Goal: Task Accomplishment & Management: Complete application form

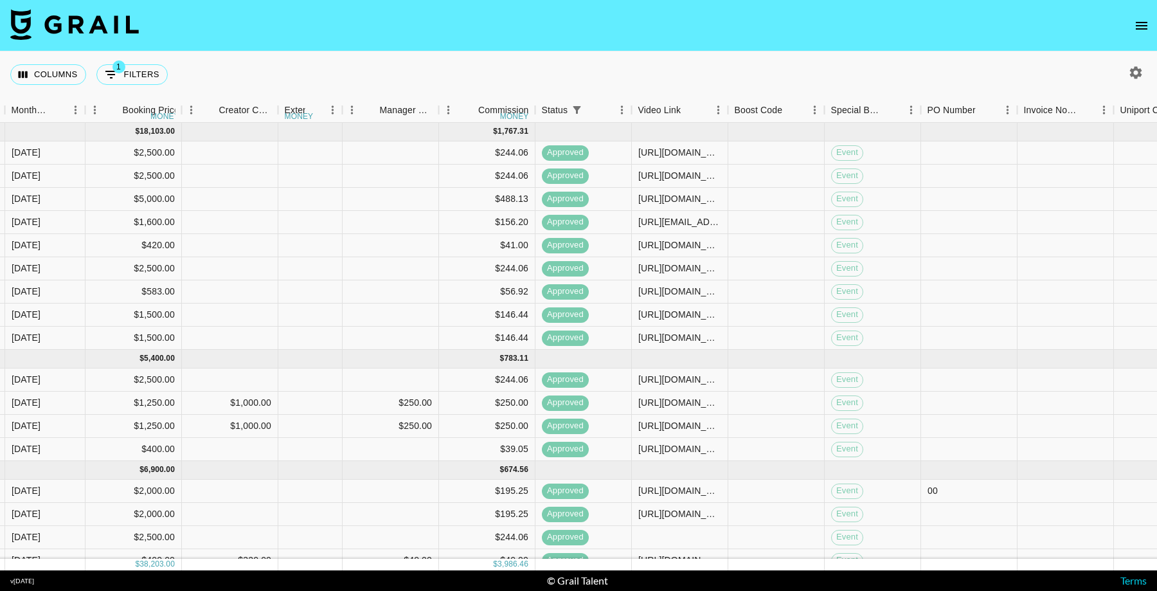
scroll to position [0, 792]
click at [718, 112] on icon "Menu" at bounding box center [717, 109] width 13 height 13
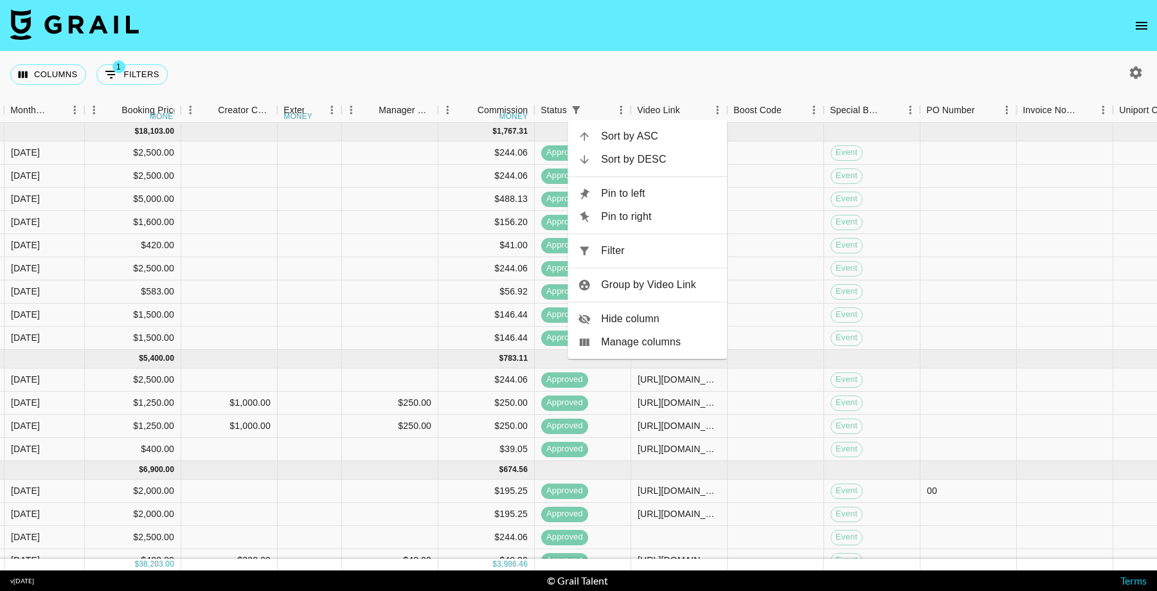
click at [650, 251] on span "Filter" at bounding box center [659, 250] width 116 height 15
select select "status"
select select "not"
select select "cancelled"
select select "videoLink"
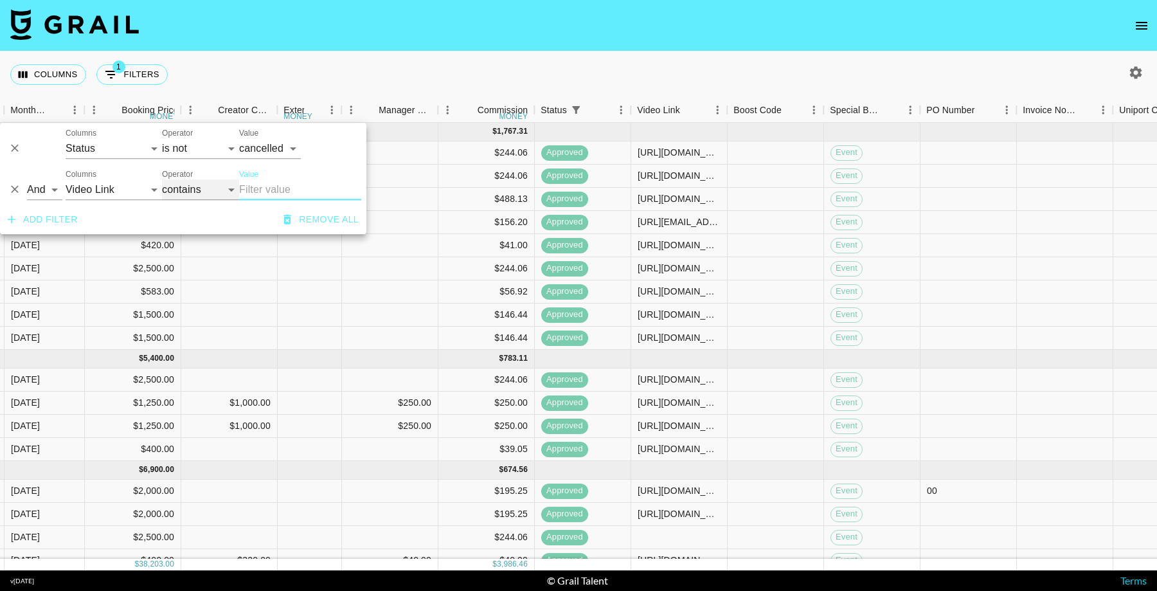
click at [208, 182] on select "contains equals starts with ends with is empty is not empty is any of" at bounding box center [200, 189] width 77 height 21
select select "isEmpty"
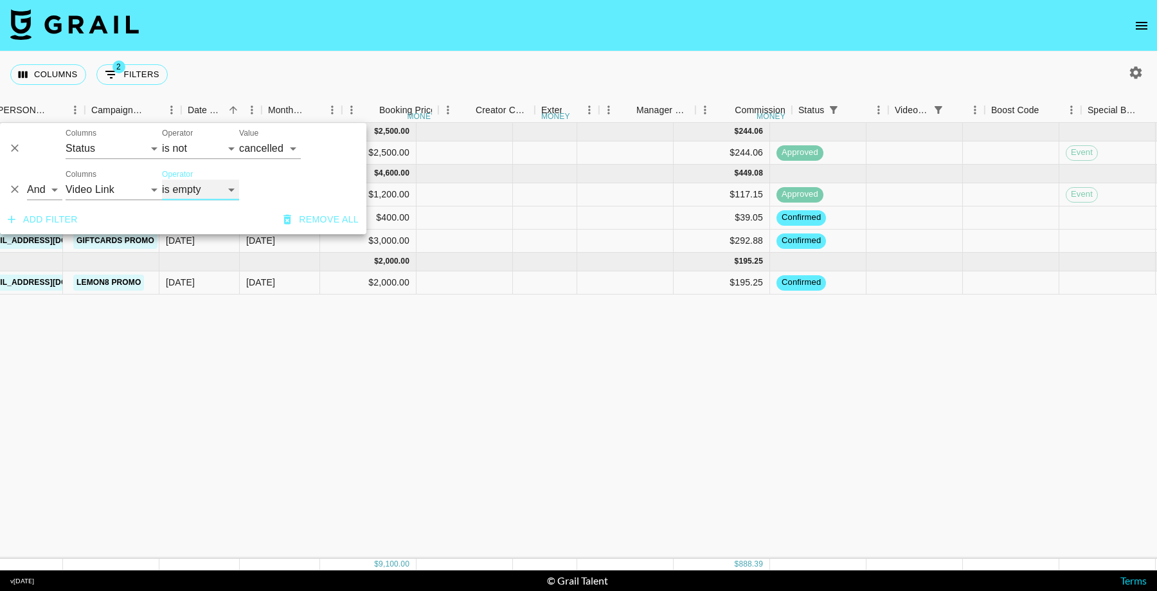
scroll to position [0, 535]
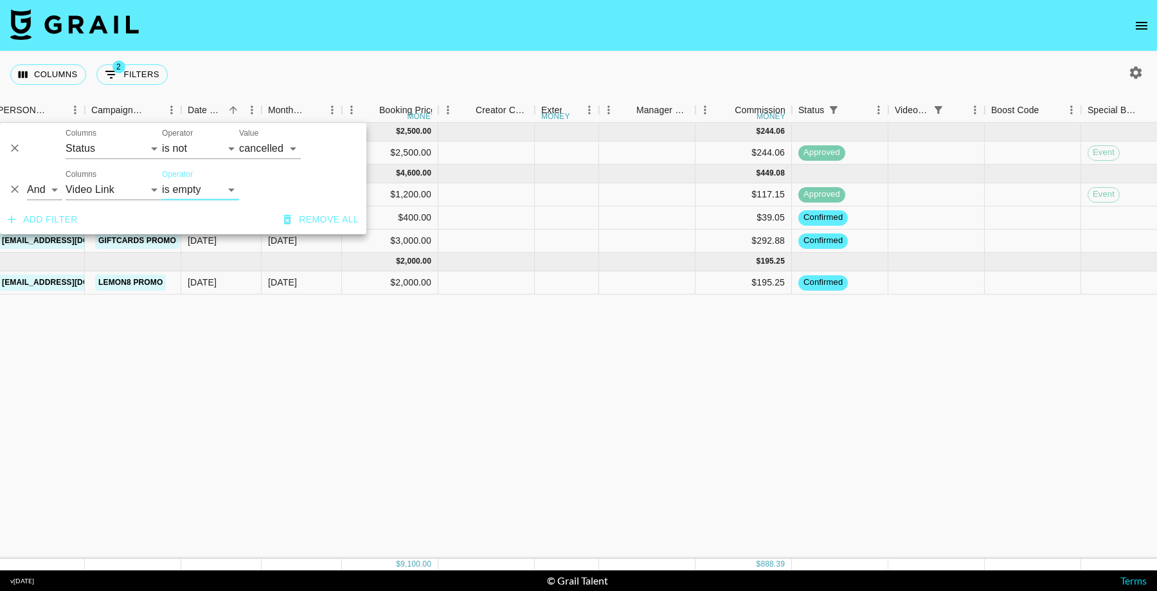
click at [519, 395] on div "Jul '25 ( 1 ) $ 2,500.00 $ 244.06 rec866zr0gALzlBWv anaisha.torres hugo@grail-t…" at bounding box center [732, 341] width 2535 height 436
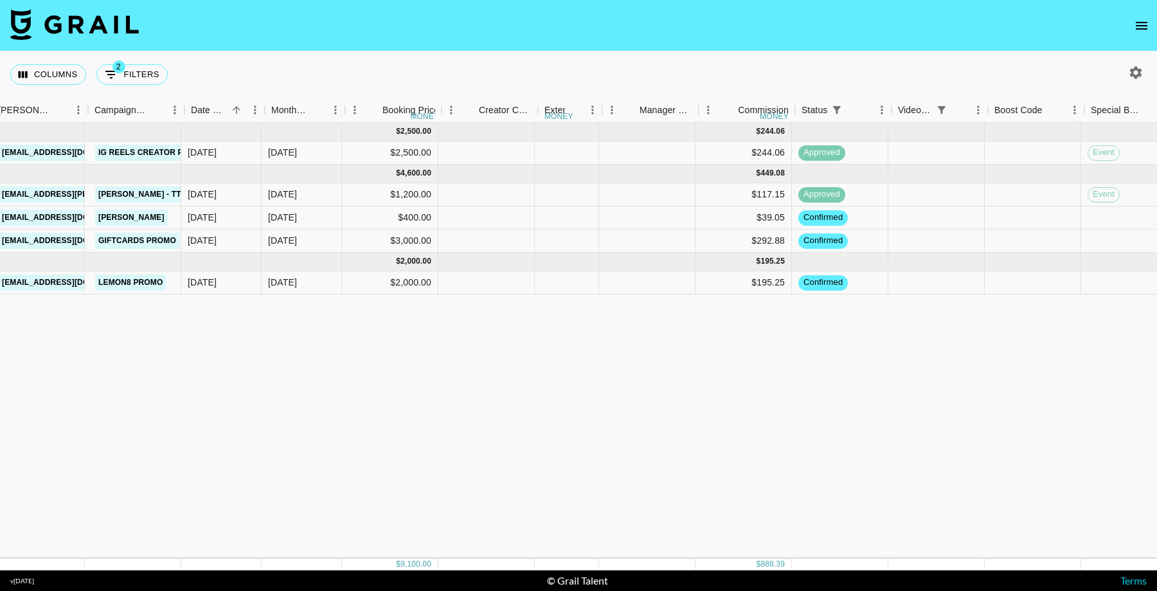
scroll to position [0, 143]
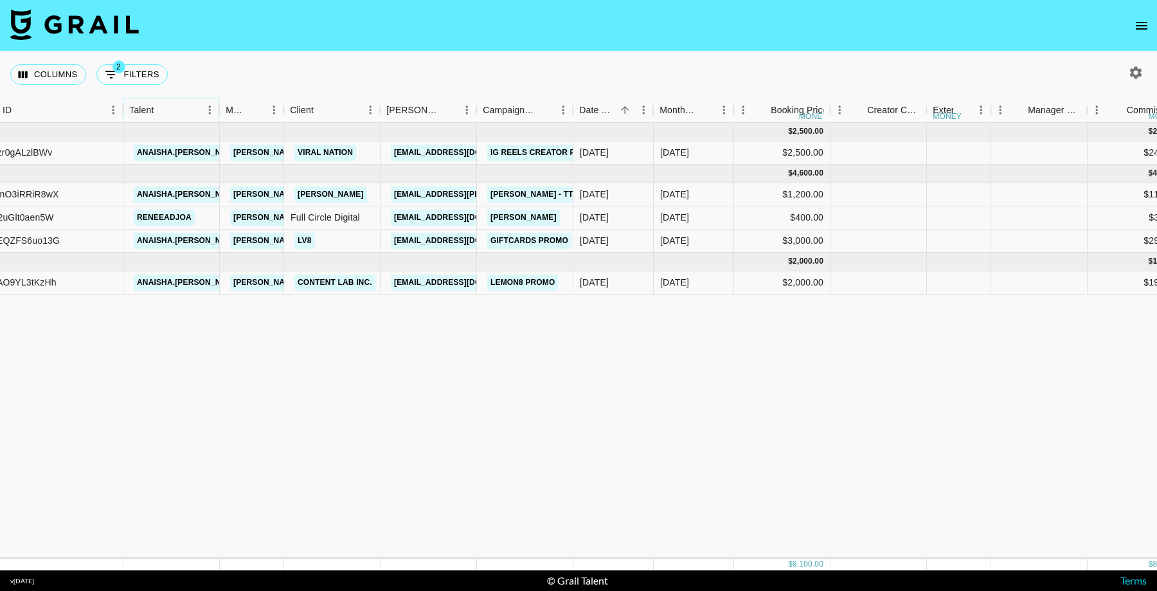
click at [160, 110] on icon "Sort" at bounding box center [163, 110] width 12 height 12
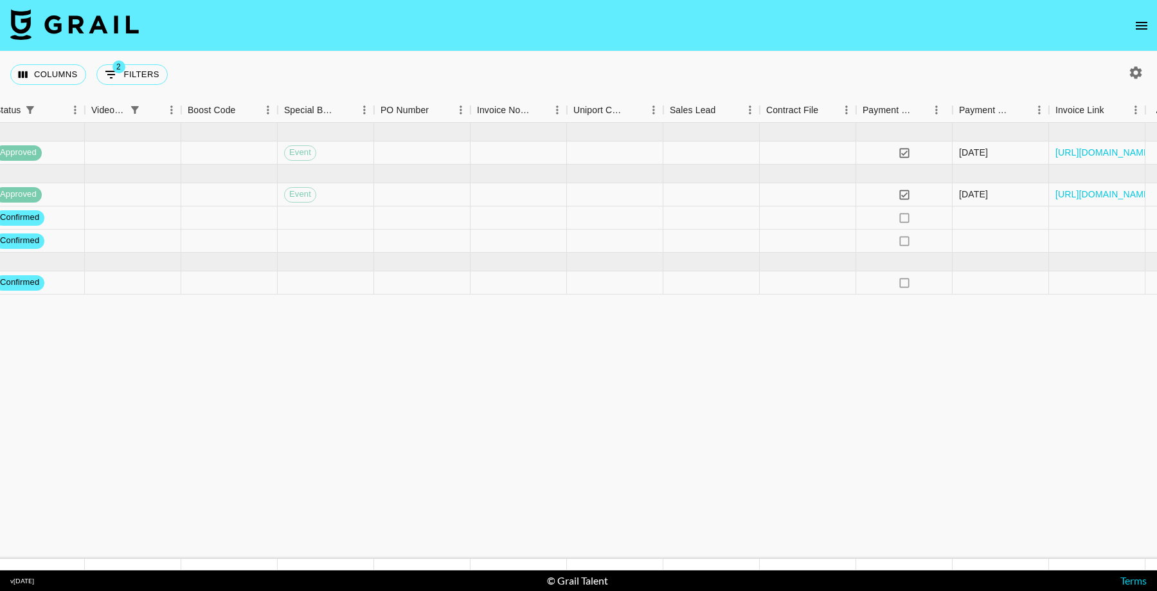
scroll to position [0, 1378]
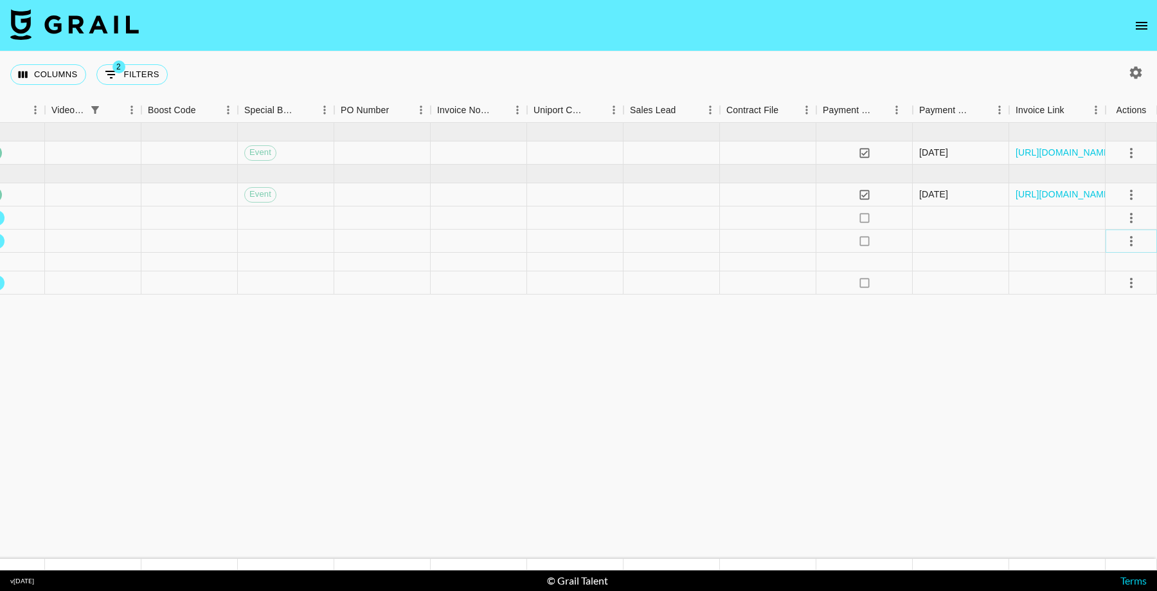
click at [1129, 244] on icon "select merge strategy" at bounding box center [1130, 240] width 15 height 15
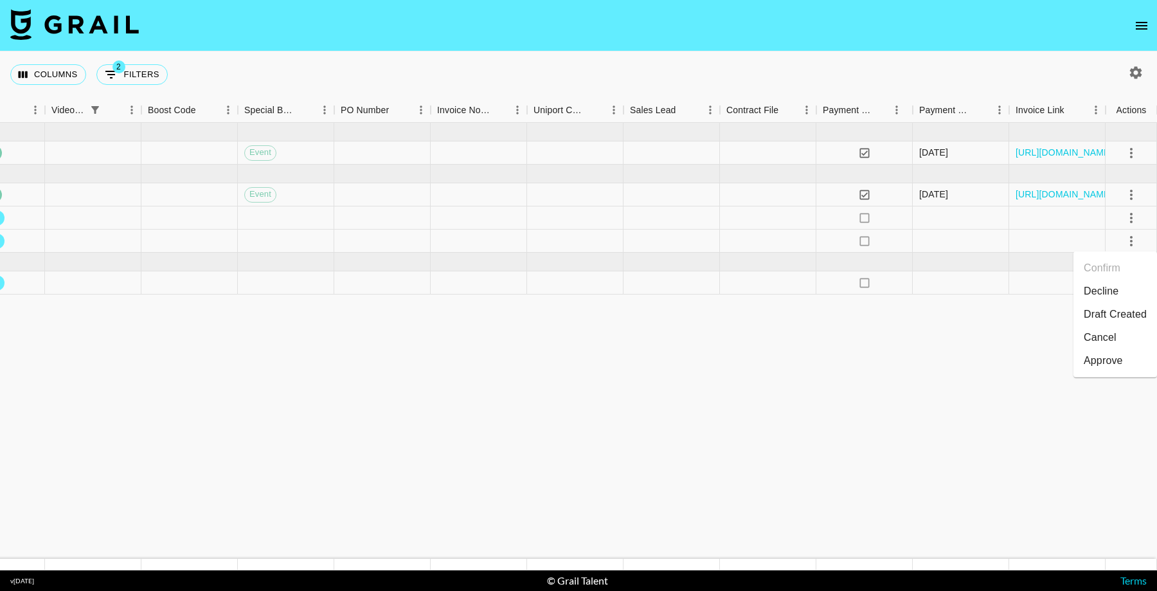
click at [1116, 314] on li "Draft Created" at bounding box center [1115, 314] width 84 height 23
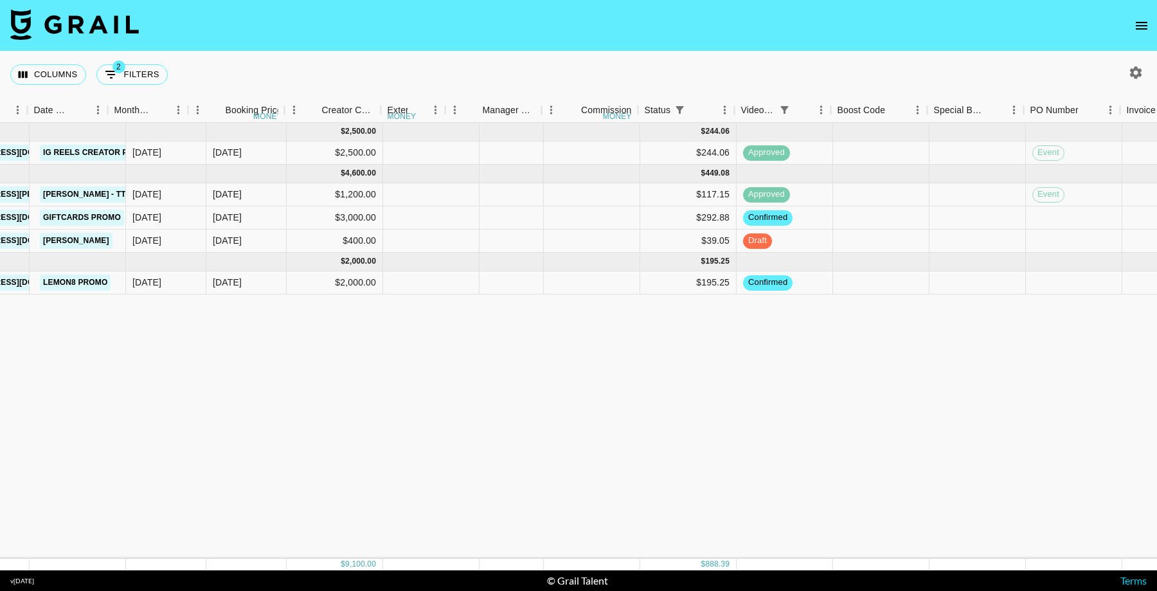
scroll to position [0, 798]
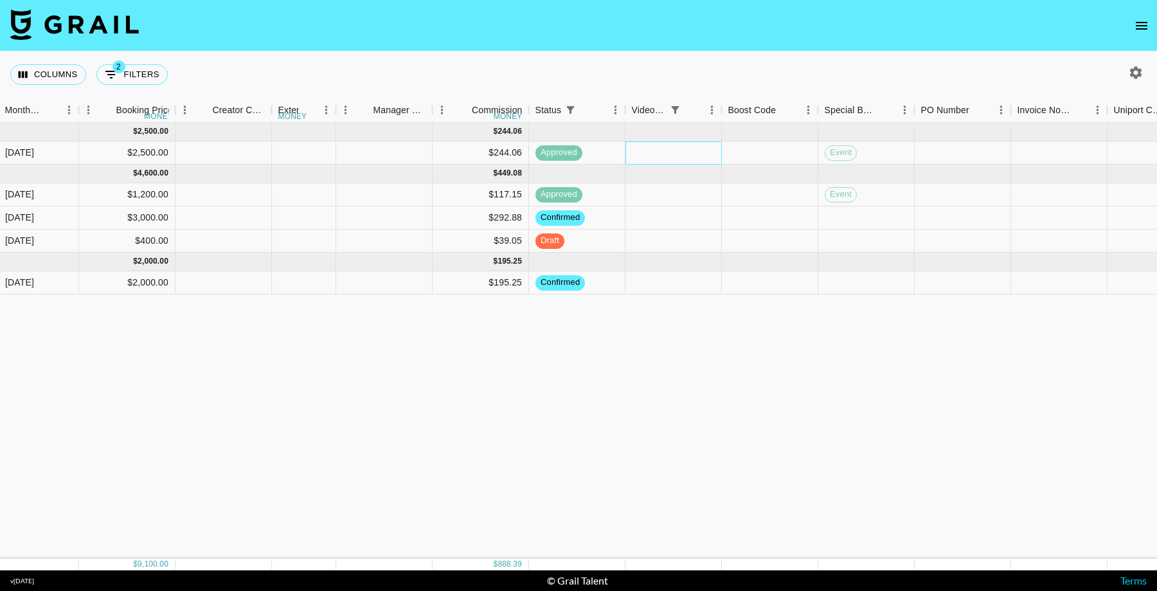
click at [648, 145] on div at bounding box center [673, 152] width 96 height 23
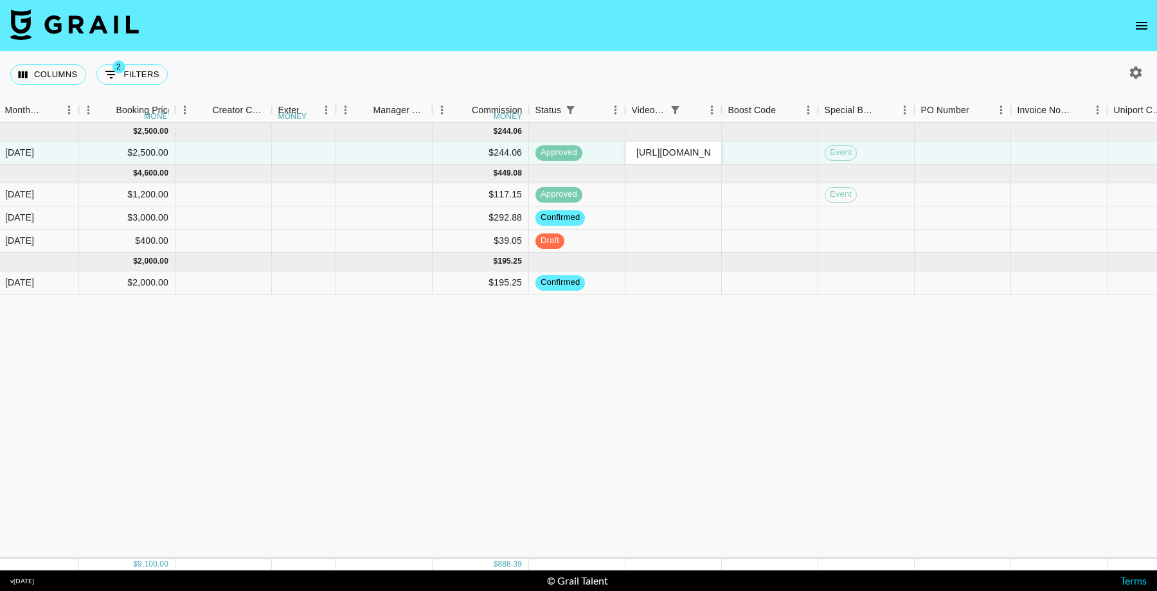
scroll to position [0, 329]
type input "[URL][DOMAIN_NAME][DOMAIN_NAME][PERSON_NAME]"
click at [846, 378] on div "Jul '25 ( 1 ) $ 2,500.00 $ 244.06 rec866zr0gALzlBWv anaisha.torres hugo@grail-t…" at bounding box center [469, 341] width 2535 height 436
click at [815, 451] on div "Jul '25 ( 1 ) $ 2,500.00 $ 244.06 rec866zr0gALzlBWv anaisha.torres hugo@grail-t…" at bounding box center [469, 341] width 2535 height 436
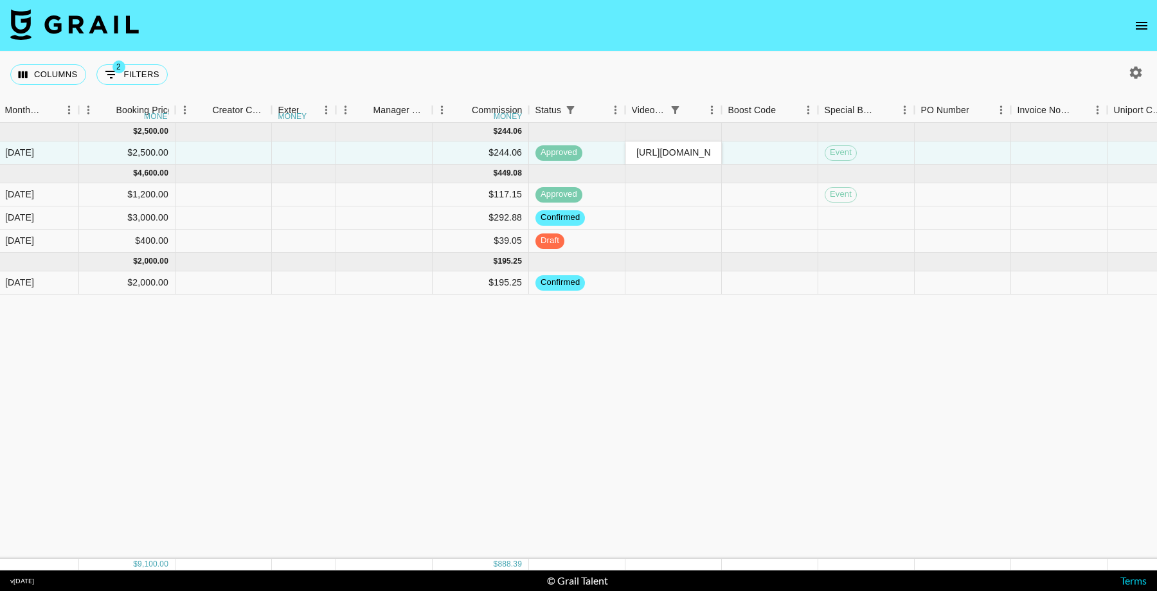
click at [778, 389] on div "Jul '25 ( 1 ) $ 2,500.00 $ 244.06 rec866zr0gALzlBWv anaisha.torres hugo@grail-t…" at bounding box center [469, 341] width 2535 height 436
click at [772, 352] on div "Jul '25 ( 1 ) $ 2,500.00 $ 244.06 rec866zr0gALzlBWv anaisha.torres hugo@grail-t…" at bounding box center [469, 341] width 2535 height 436
click at [767, 445] on div "Jul '25 ( 1 ) $ 2,500.00 $ 244.06 rec866zr0gALzlBWv anaisha.torres hugo@grail-t…" at bounding box center [469, 341] width 2535 height 436
drag, startPoint x: 636, startPoint y: 470, endPoint x: 650, endPoint y: 463, distance: 16.1
click at [637, 468] on div "Jul '25 ( 1 ) $ 2,500.00 $ 244.06 rec866zr0gALzlBWv anaisha.torres hugo@grail-t…" at bounding box center [469, 341] width 2535 height 436
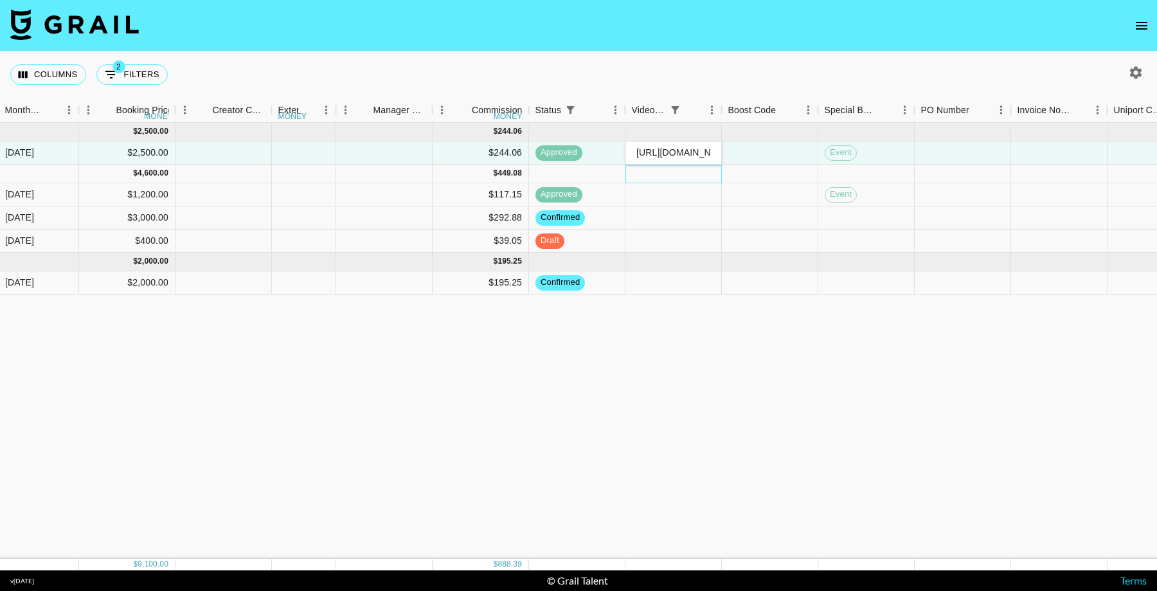
drag, startPoint x: 677, startPoint y: 166, endPoint x: 680, endPoint y: 146, distance: 20.7
click at [677, 165] on div at bounding box center [673, 174] width 96 height 19
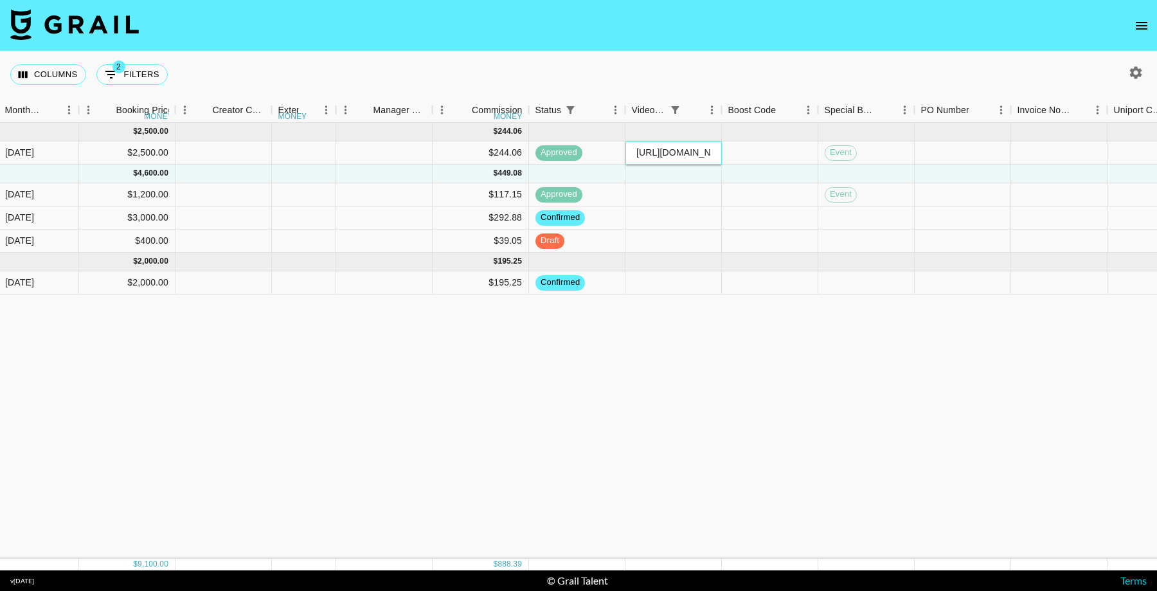
click at [682, 152] on input "[URL][DOMAIN_NAME][DOMAIN_NAME][PERSON_NAME]" at bounding box center [673, 152] width 94 height 10
paste input "[URL][DOMAIN_NAME][DOMAIN_NAME][PERSON_NAME]"
type input "[URL][DOMAIN_NAME][DOMAIN_NAME][PERSON_NAME]"
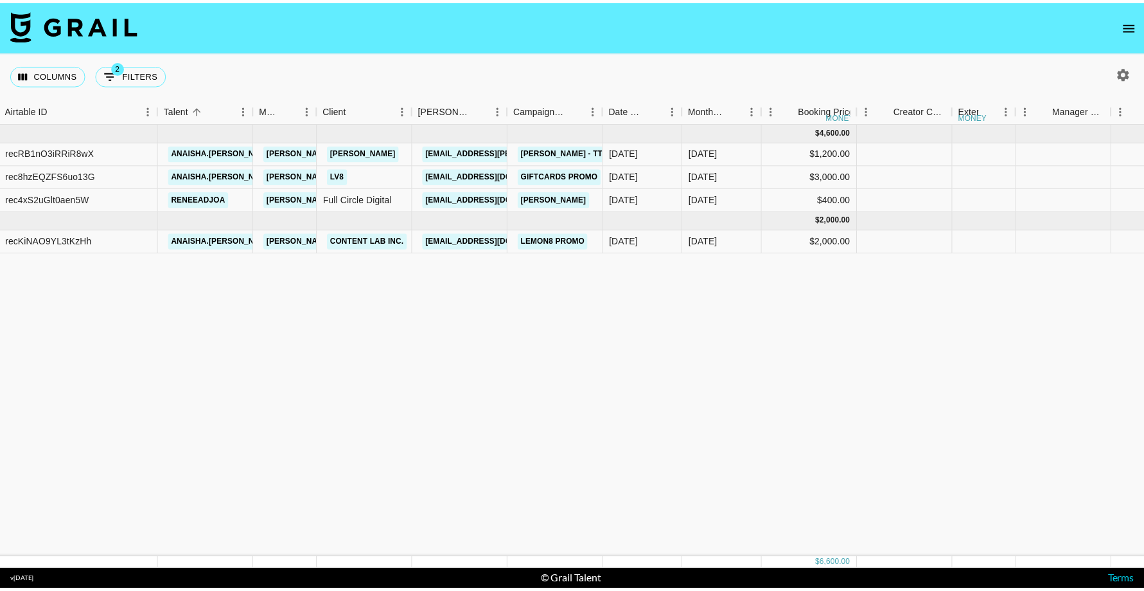
scroll to position [0, 42]
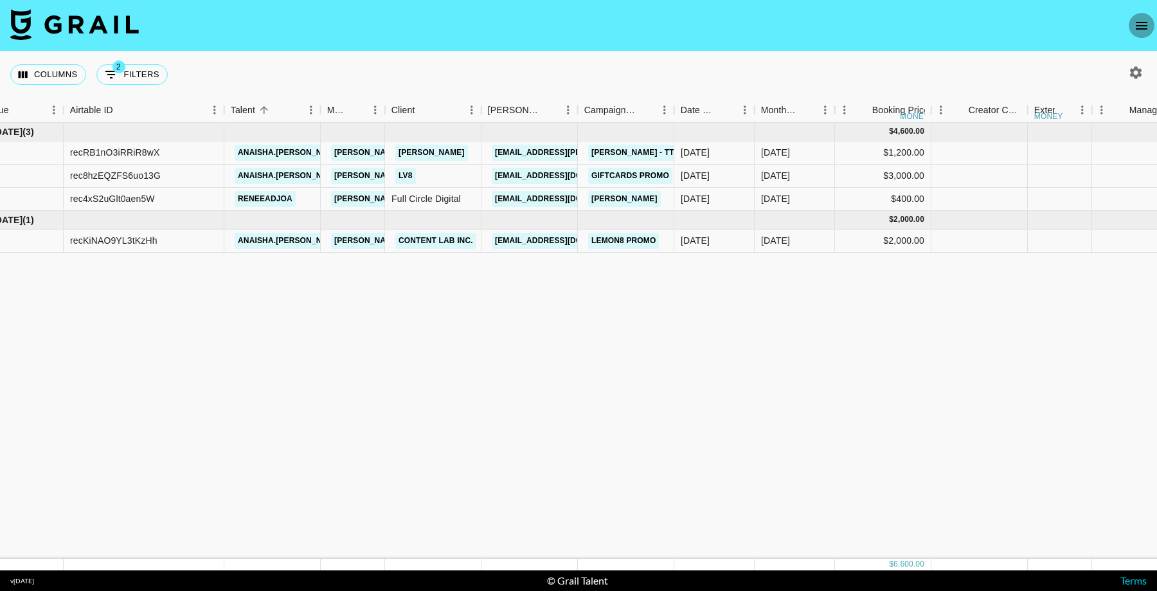
click at [1137, 30] on icon "open drawer" at bounding box center [1141, 25] width 15 height 15
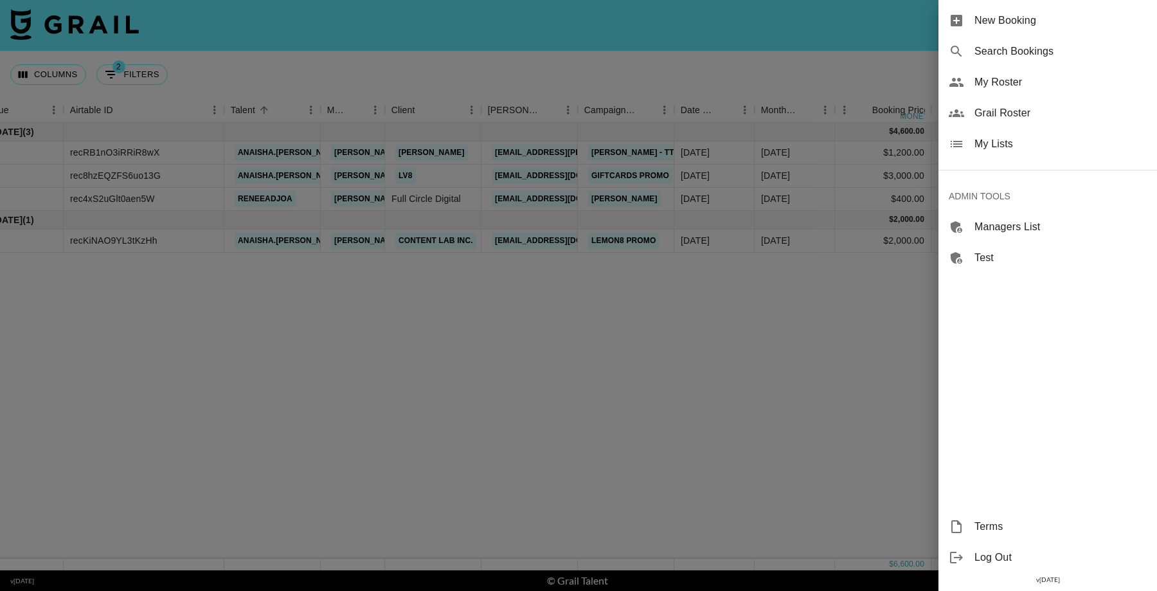
click at [1015, 120] on span "Grail Roster" at bounding box center [1060, 112] width 172 height 15
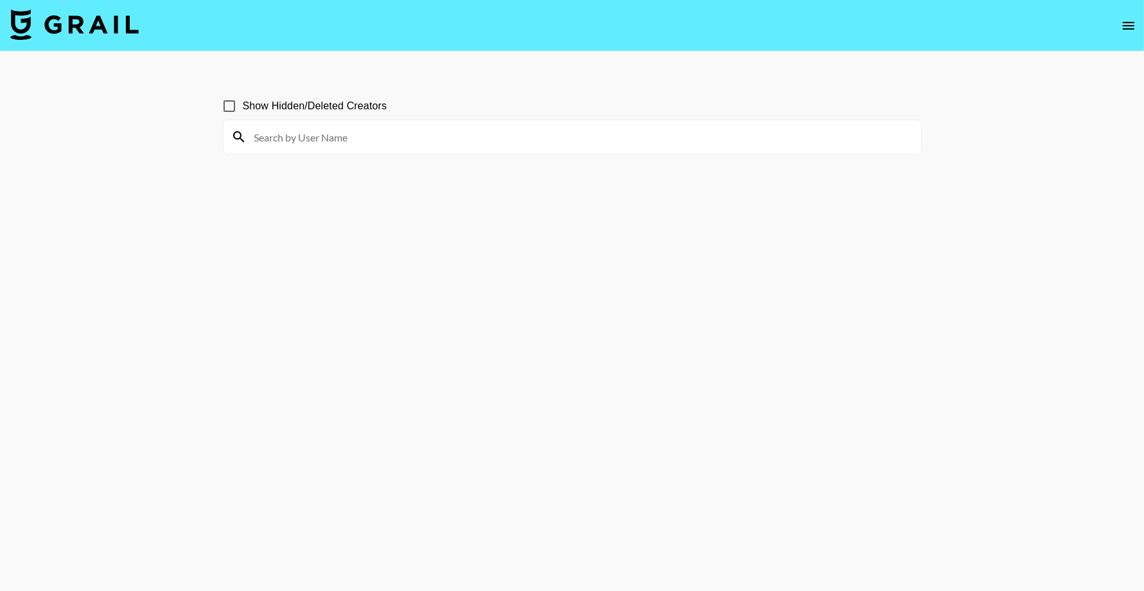
click at [538, 142] on input at bounding box center [580, 137] width 667 height 21
paste input "kjs_skits"
type input "kjs_skits"
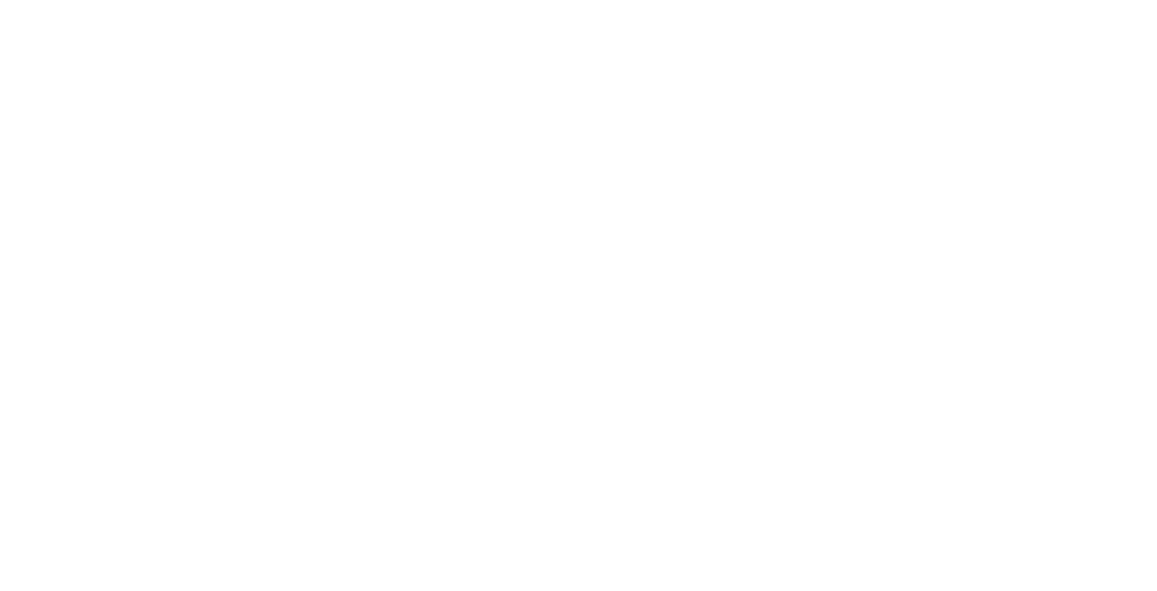
click at [800, 183] on body "&nbsp;" at bounding box center [578, 295] width 1157 height 591
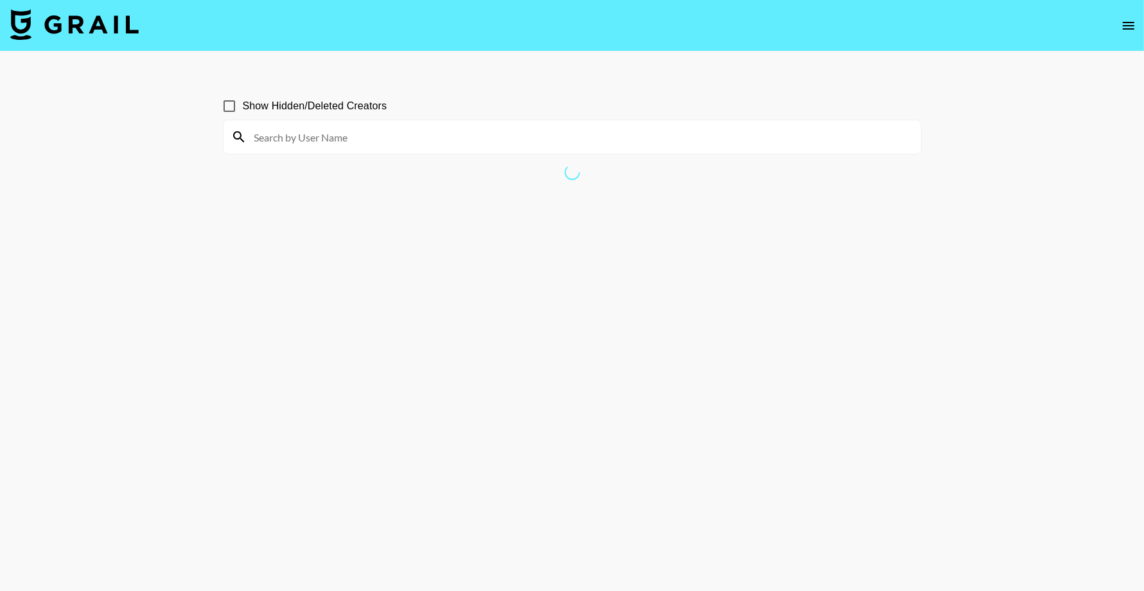
click at [382, 122] on div at bounding box center [573, 136] width 698 height 33
click at [384, 136] on input at bounding box center [580, 137] width 667 height 21
click at [404, 138] on input at bounding box center [580, 137] width 667 height 21
paste input "kjs_skits"
type input "kjs_skits"
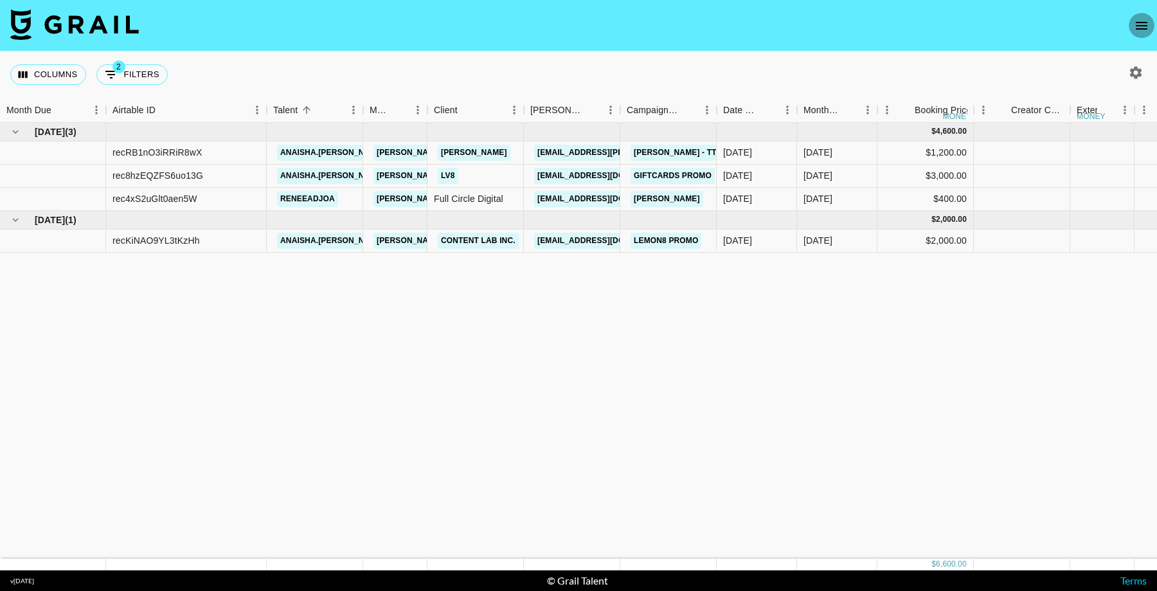
click at [1144, 24] on icon "open drawer" at bounding box center [1141, 26] width 12 height 8
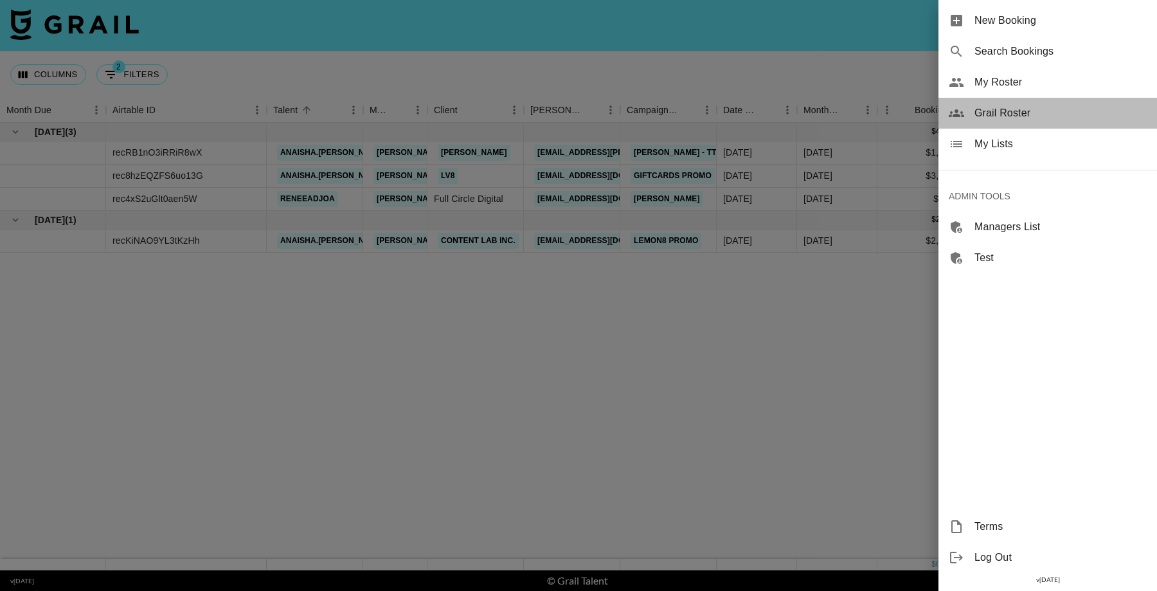
click at [1040, 98] on div "Grail Roster" at bounding box center [1047, 113] width 218 height 31
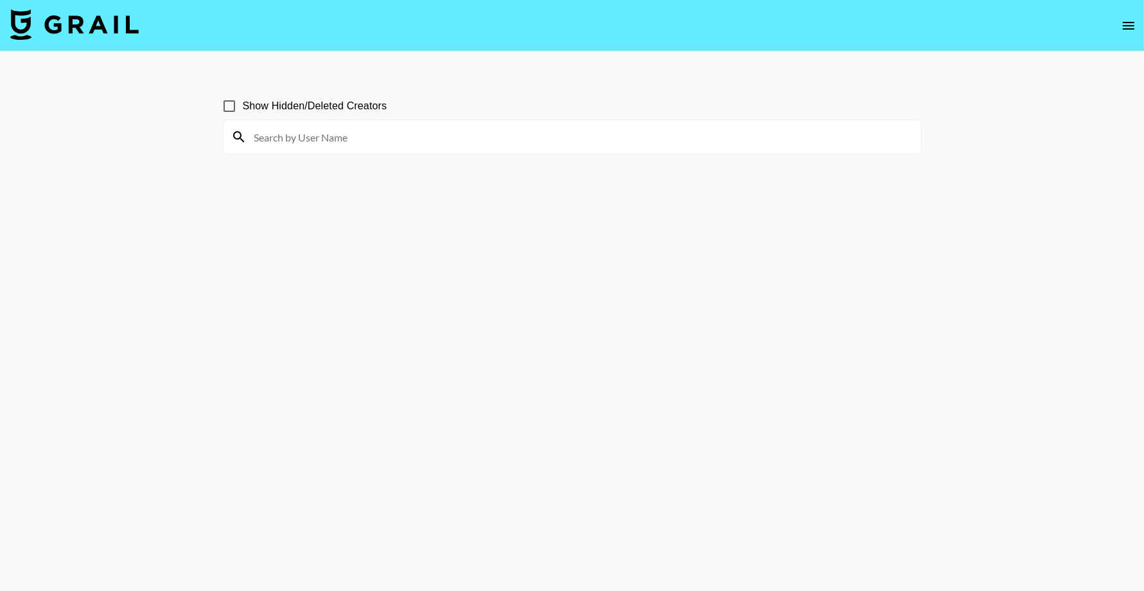
click at [379, 139] on input at bounding box center [580, 137] width 667 height 21
paste input "kjs_skits"
type input "kjs_skits"
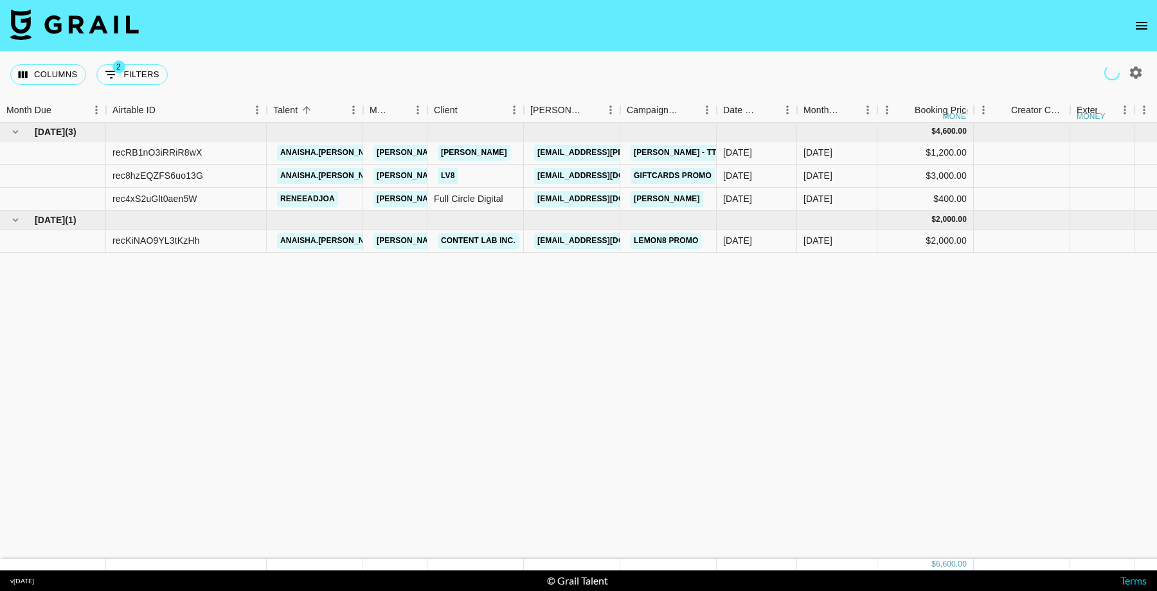
click at [1135, 25] on icon "open drawer" at bounding box center [1141, 26] width 12 height 8
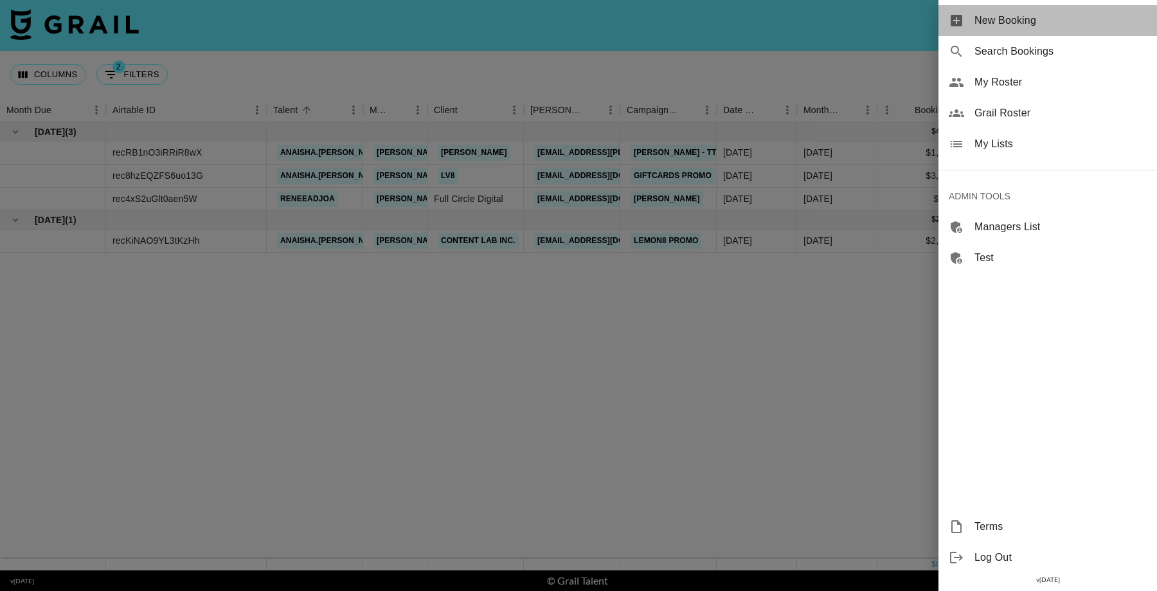
click at [1024, 17] on span "New Booking" at bounding box center [1060, 20] width 172 height 15
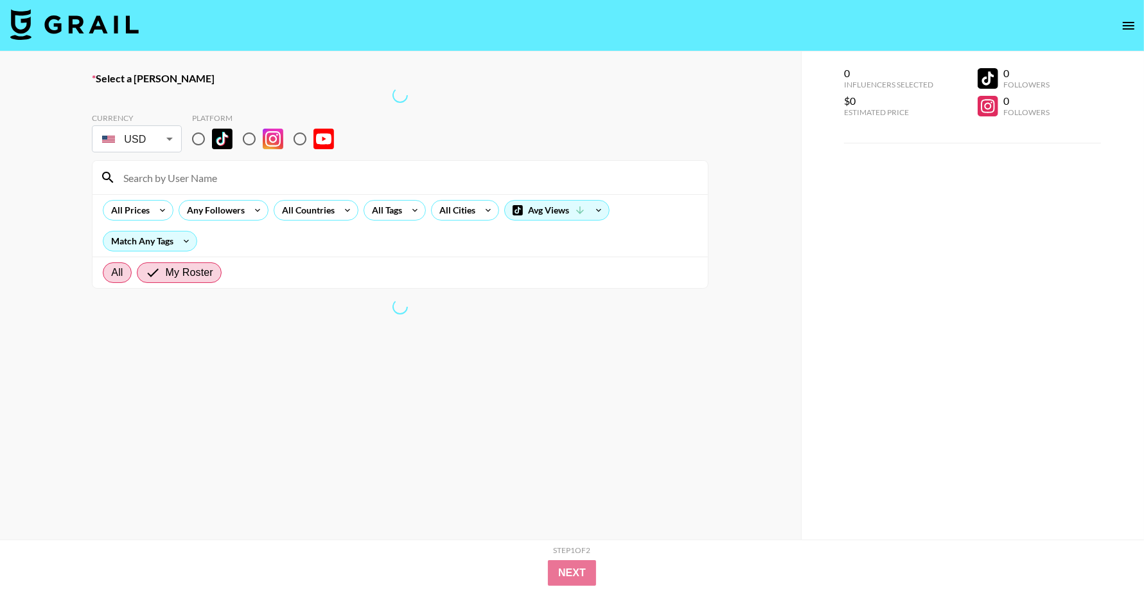
click at [118, 272] on span "All" at bounding box center [117, 272] width 12 height 15
click at [111, 272] on input "All" at bounding box center [111, 272] width 0 height 0
radio input "true"
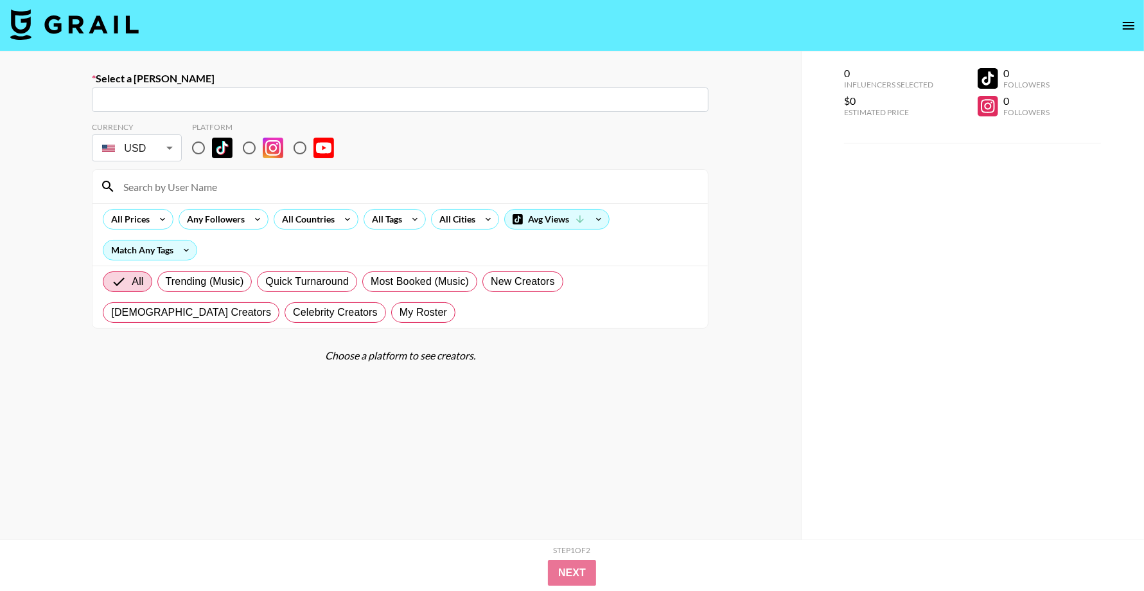
click at [265, 98] on input "text" at bounding box center [400, 100] width 601 height 15
paste input "[PERSON_NAME][EMAIL_ADDRESS][DOMAIN_NAME]"
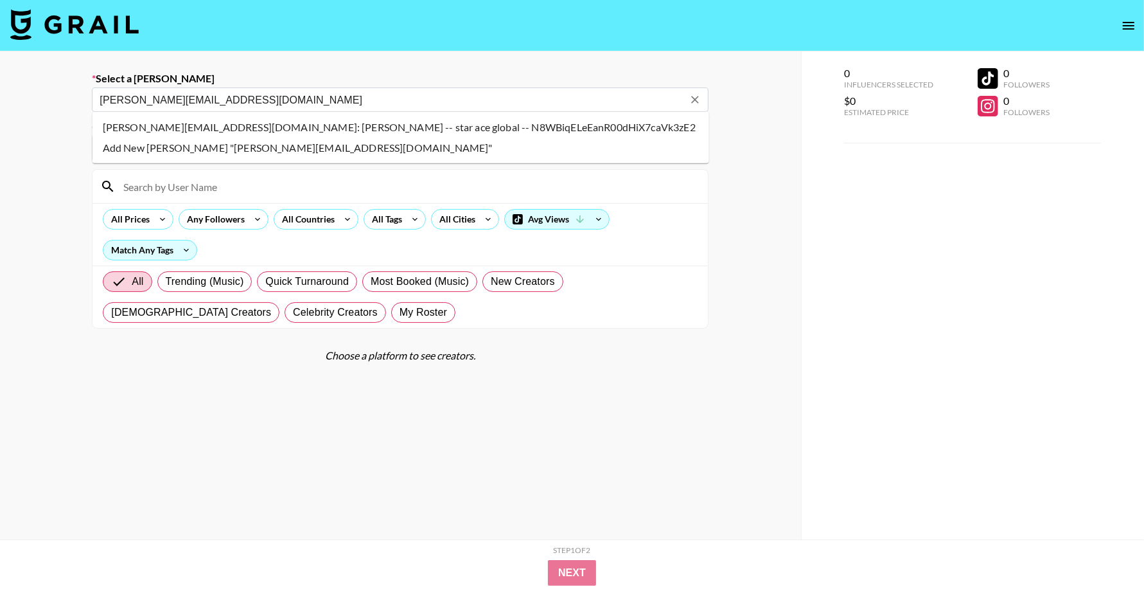
click at [458, 127] on li "niki@staraceglobal.com: Niki S -- star ace global -- N8WBiqELeEanR00dHiX7caVk3z…" at bounding box center [401, 127] width 617 height 21
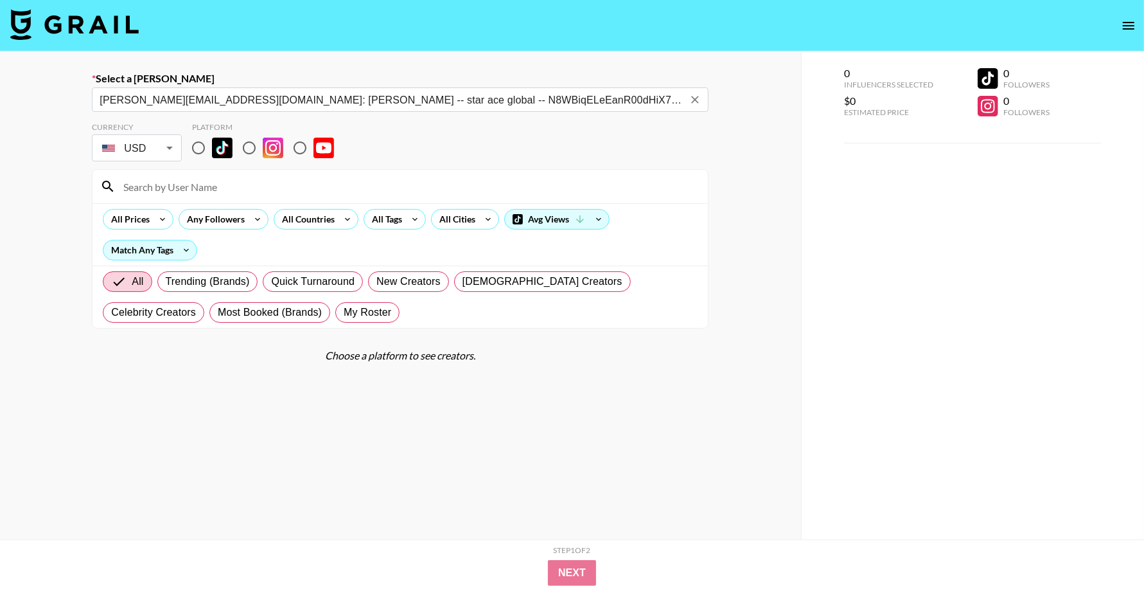
type input "niki@staraceglobal.com: Niki S -- star ace global -- N8WBiqELeEanR00dHiX7caVk3z…"
click at [517, 163] on div "Currency USD USD ​ Platform" at bounding box center [400, 143] width 617 height 42
click at [197, 143] on input "radio" at bounding box center [198, 147] width 27 height 27
radio input "true"
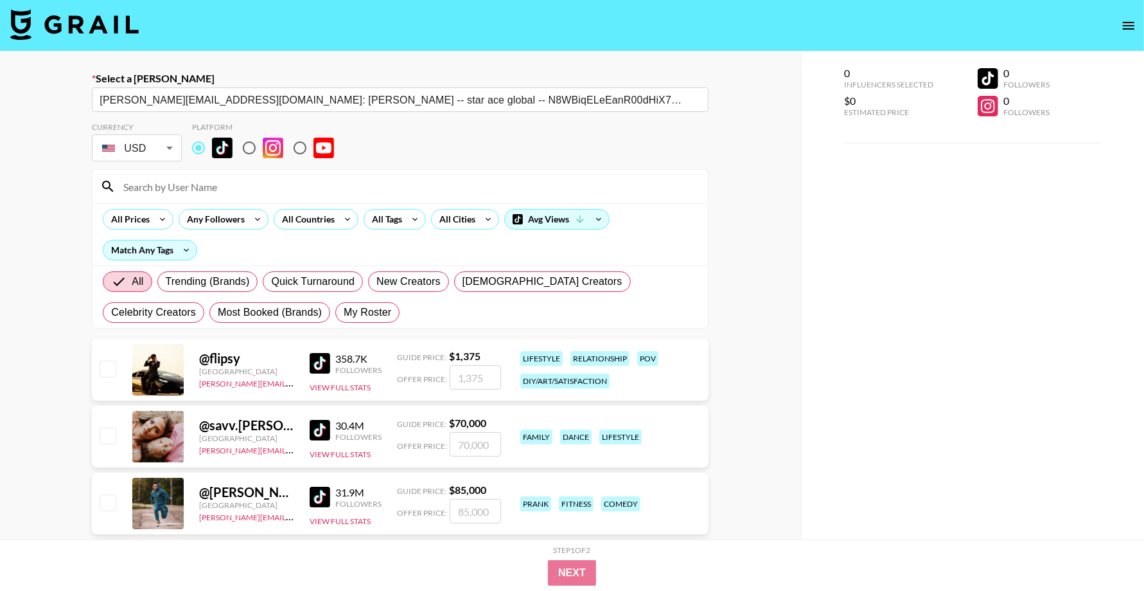
click at [251, 184] on input at bounding box center [408, 186] width 585 height 21
paste input "[PERSON_NAME][EMAIL_ADDRESS][DOMAIN_NAME]"
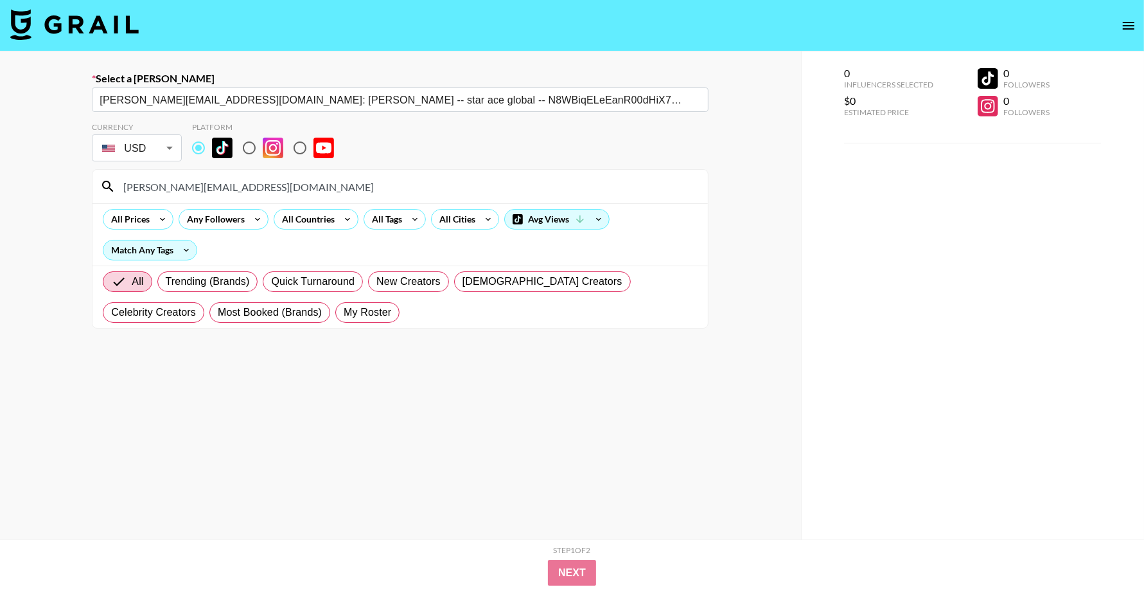
drag, startPoint x: 211, startPoint y: 183, endPoint x: 77, endPoint y: 176, distance: 134.5
click at [78, 177] on div "Select a Booker niki@staraceglobal.com: Niki S -- star ace global -- N8WBiqELeE…" at bounding box center [400, 340] width 801 height 579
click at [246, 184] on input "niki@staraceglobal.com" at bounding box center [408, 186] width 585 height 21
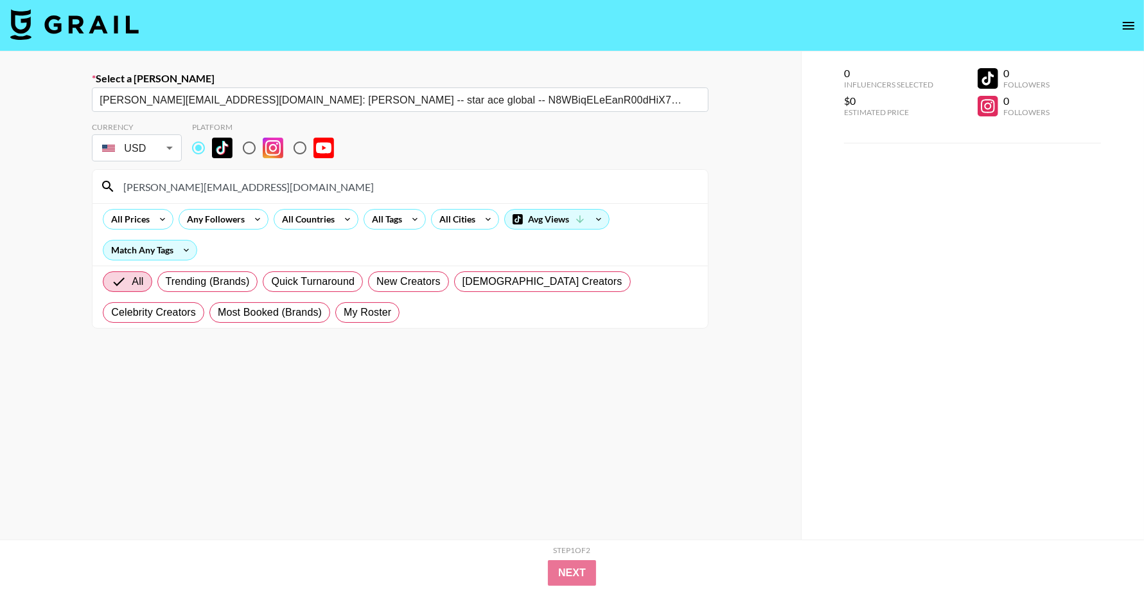
paste input "kjs_skits"
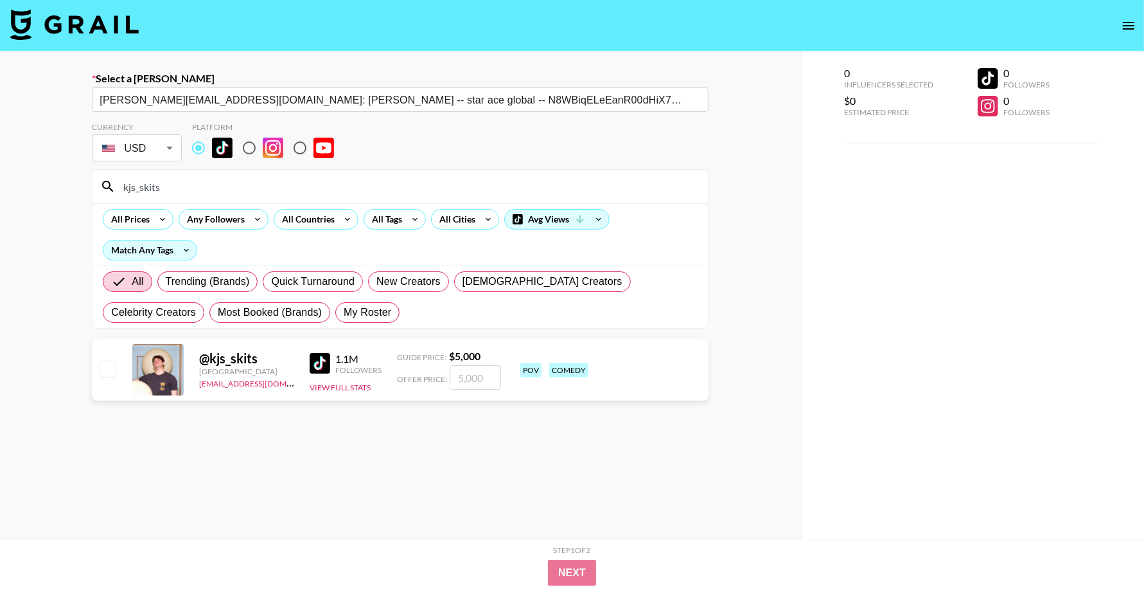
type input "kjs_skits"
click at [98, 362] on div at bounding box center [107, 370] width 20 height 22
click at [112, 376] on div at bounding box center [107, 370] width 20 height 22
click at [111, 369] on input "checkbox" at bounding box center [107, 367] width 15 height 15
checkbox input "true"
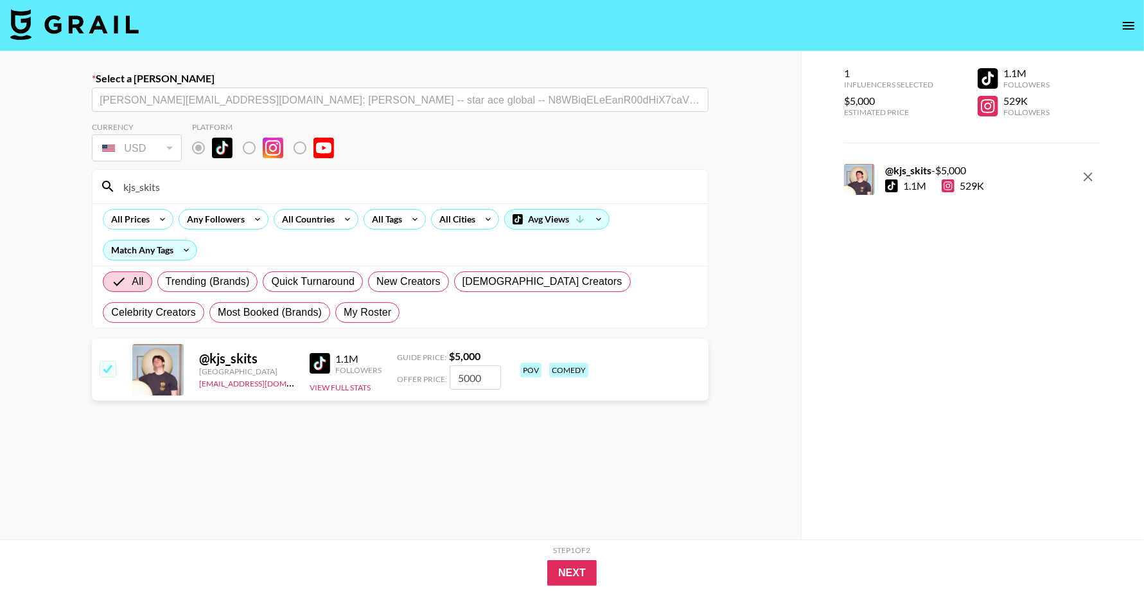
drag, startPoint x: 478, startPoint y: 378, endPoint x: 382, endPoint y: 371, distance: 96.0
click at [386, 371] on div "@ kjs_skits United States eena@grail-talent.com 1.1M Followers View Full Stats …" at bounding box center [400, 370] width 617 height 62
type input "4000"
click at [574, 574] on button "Next" at bounding box center [571, 573] width 49 height 26
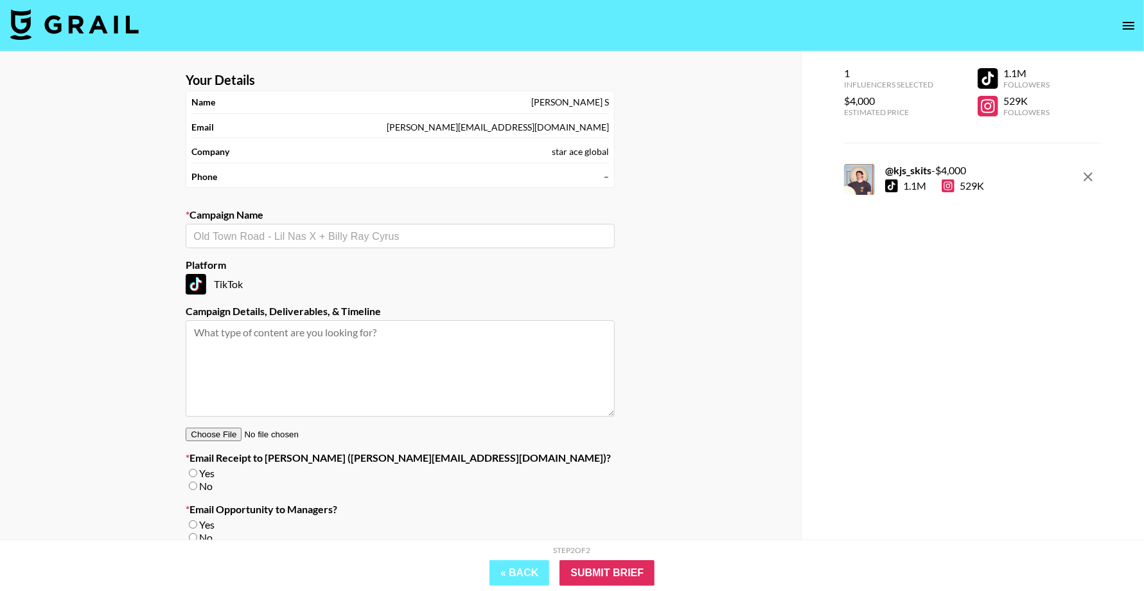
click at [355, 230] on input "text" at bounding box center [400, 236] width 414 height 15
click at [353, 260] on li "White Out Promo" at bounding box center [400, 262] width 429 height 21
type input "White Out Promo"
type textarea "TikTok -- TikTok -- TikTok -- TikTok -- TikTok -- TikTok --"
click at [191, 481] on input "No" at bounding box center [193, 485] width 8 height 8
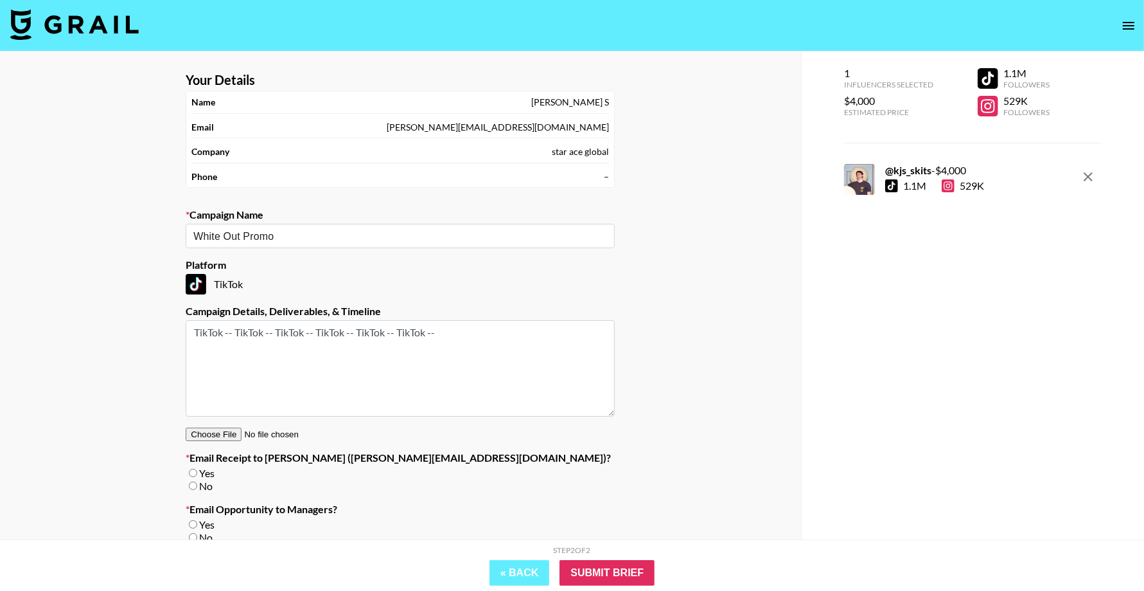
radio input "true"
click at [191, 537] on input "No" at bounding box center [193, 537] width 8 height 8
radio input "true"
click at [630, 573] on input "Submit Brief" at bounding box center [607, 573] width 95 height 26
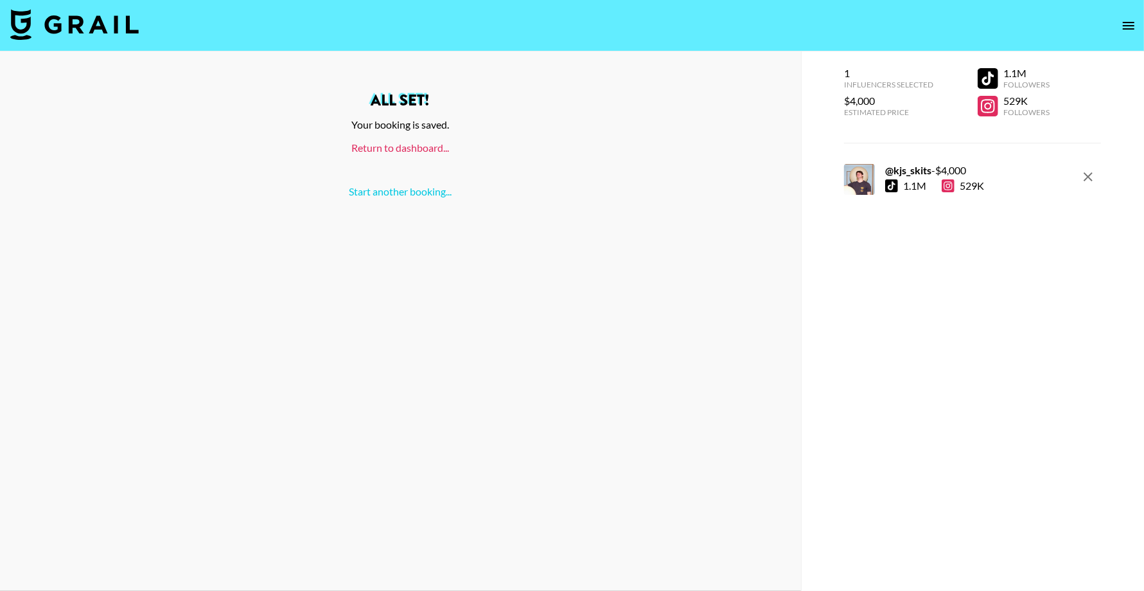
click at [416, 143] on link "Return to dashboard..." at bounding box center [401, 147] width 98 height 12
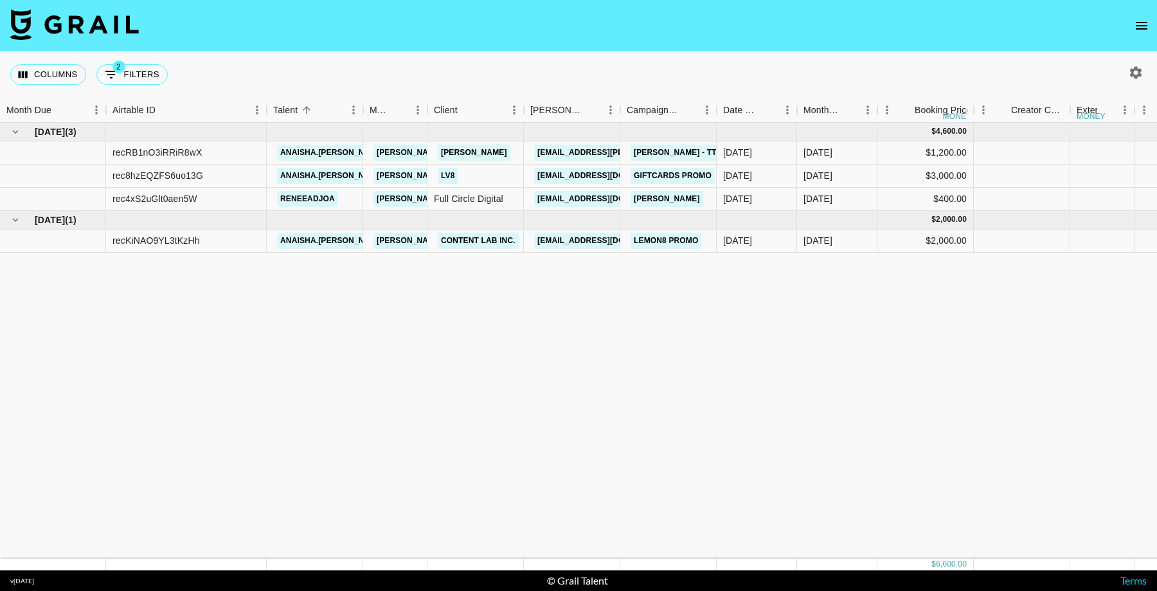
click at [1130, 71] on icon "button" at bounding box center [1136, 72] width 12 height 12
select select "[DATE]"
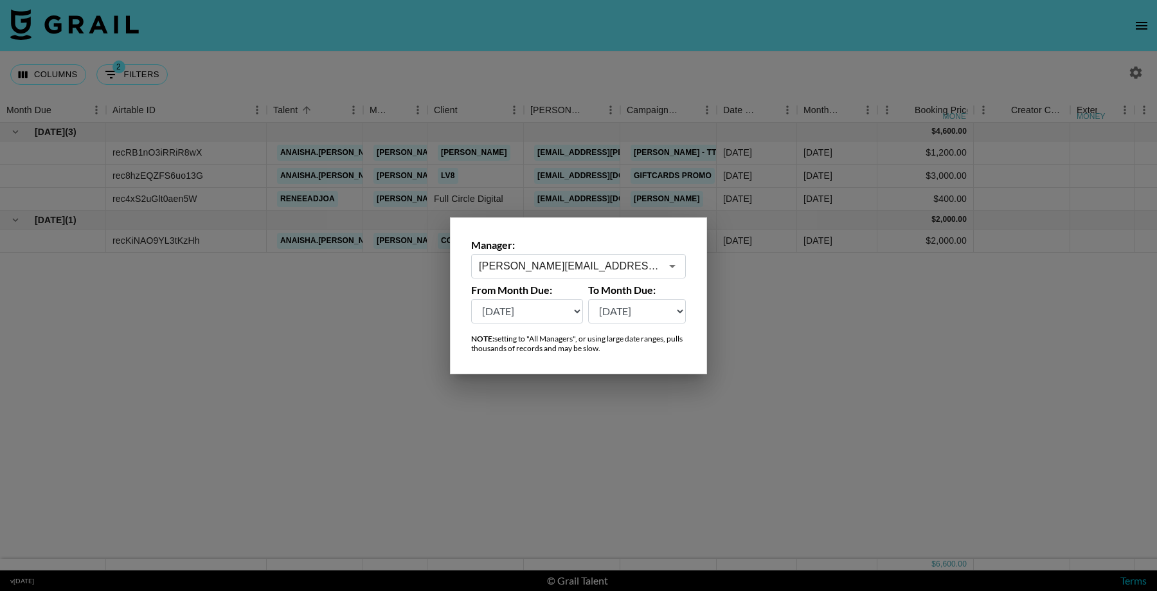
click at [580, 272] on div "hugo@grail-talent.com ​" at bounding box center [578, 266] width 215 height 24
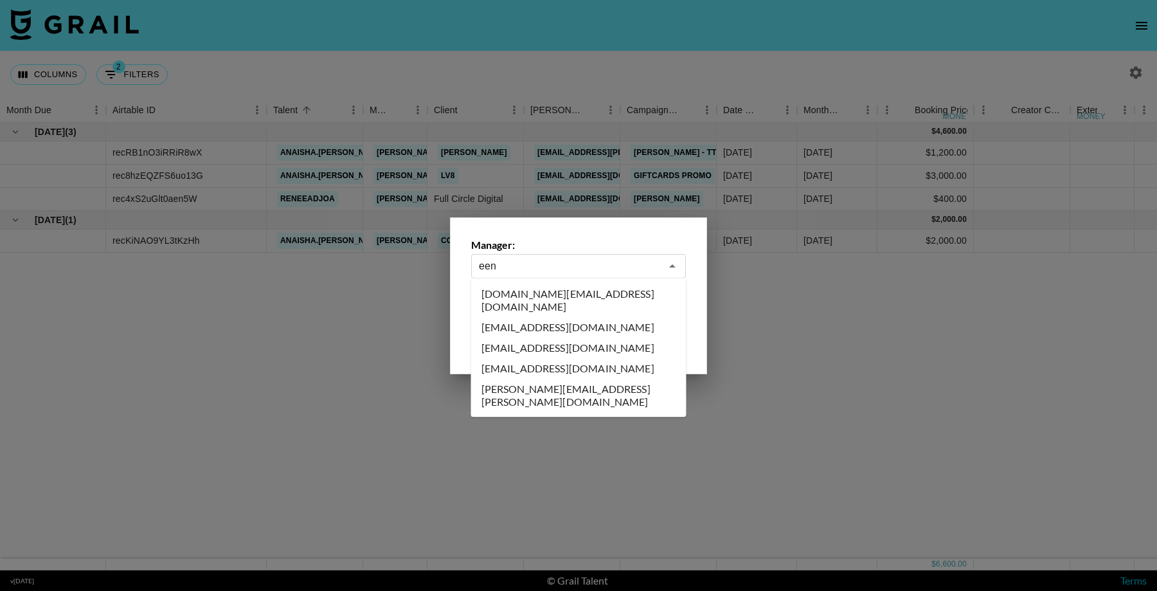
click at [575, 358] on li "[EMAIL_ADDRESS][DOMAIN_NAME]" at bounding box center [578, 368] width 215 height 21
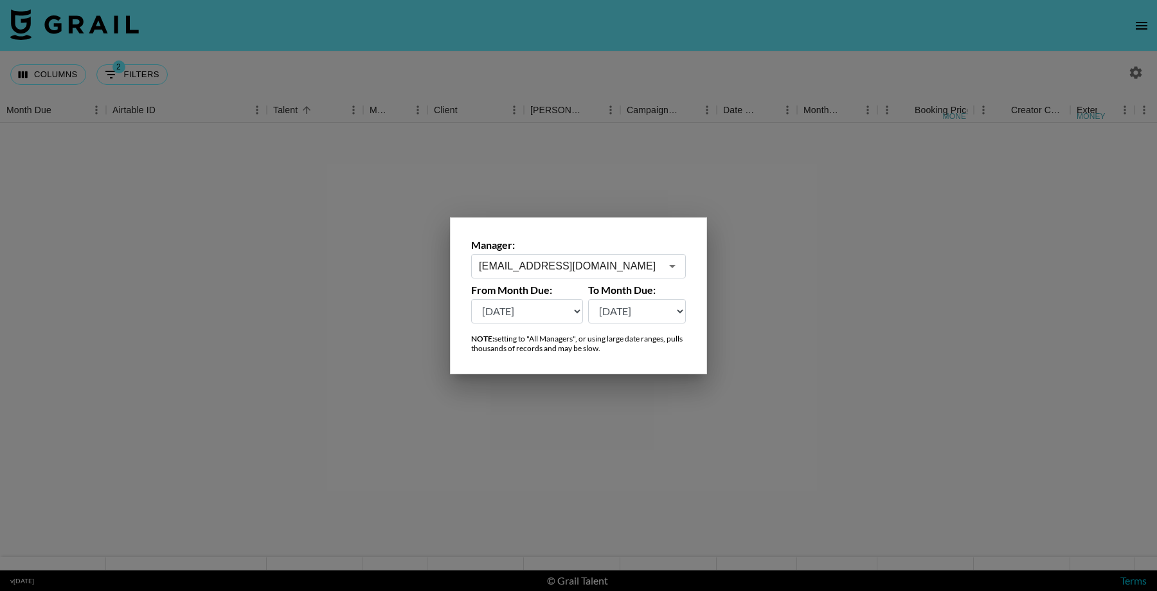
type input "[EMAIL_ADDRESS][DOMAIN_NAME]"
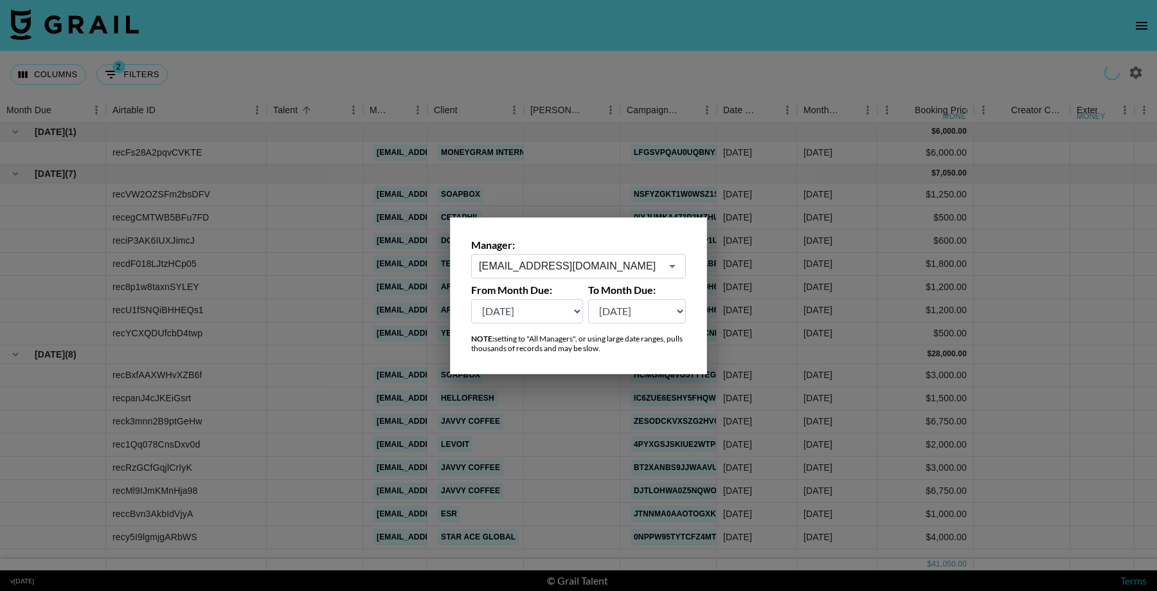
click at [911, 314] on div at bounding box center [578, 295] width 1157 height 591
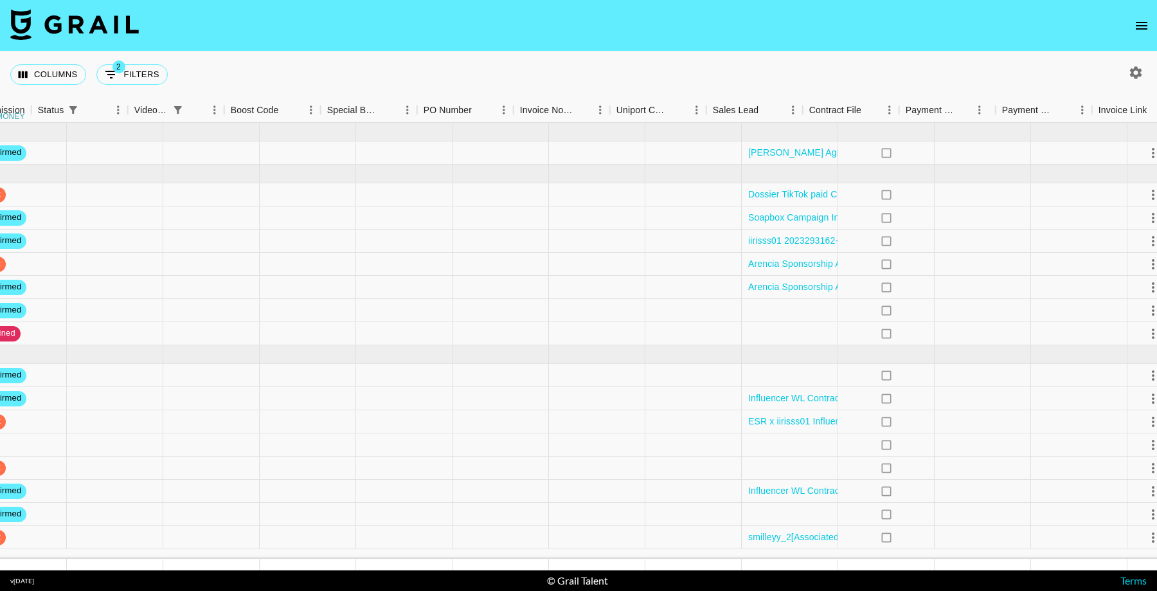
scroll to position [1, 1372]
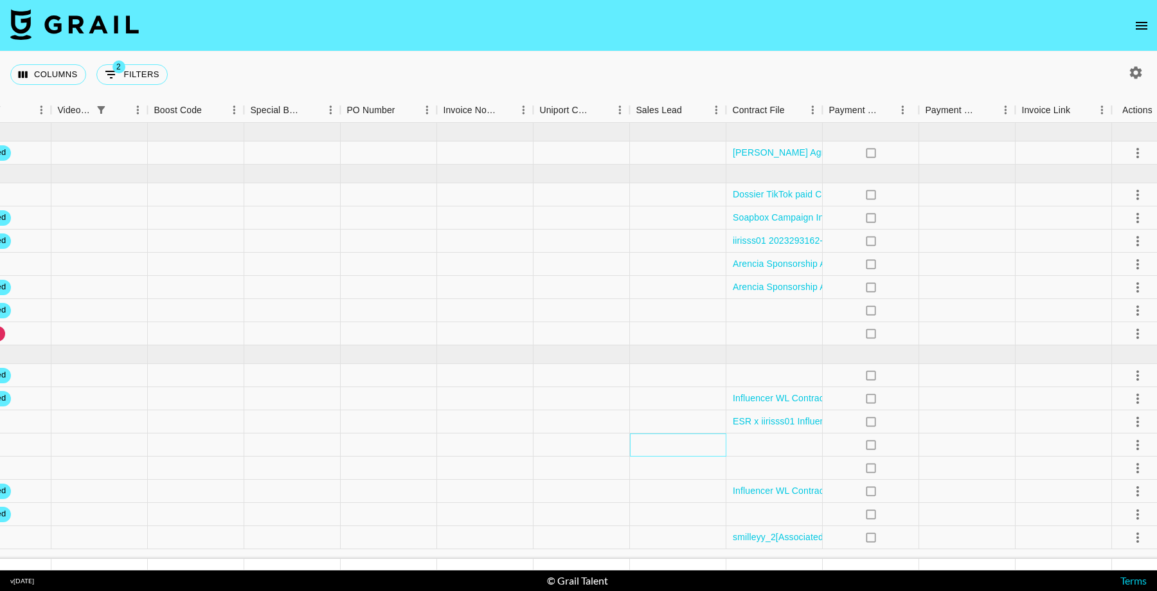
click at [692, 442] on div at bounding box center [678, 444] width 96 height 23
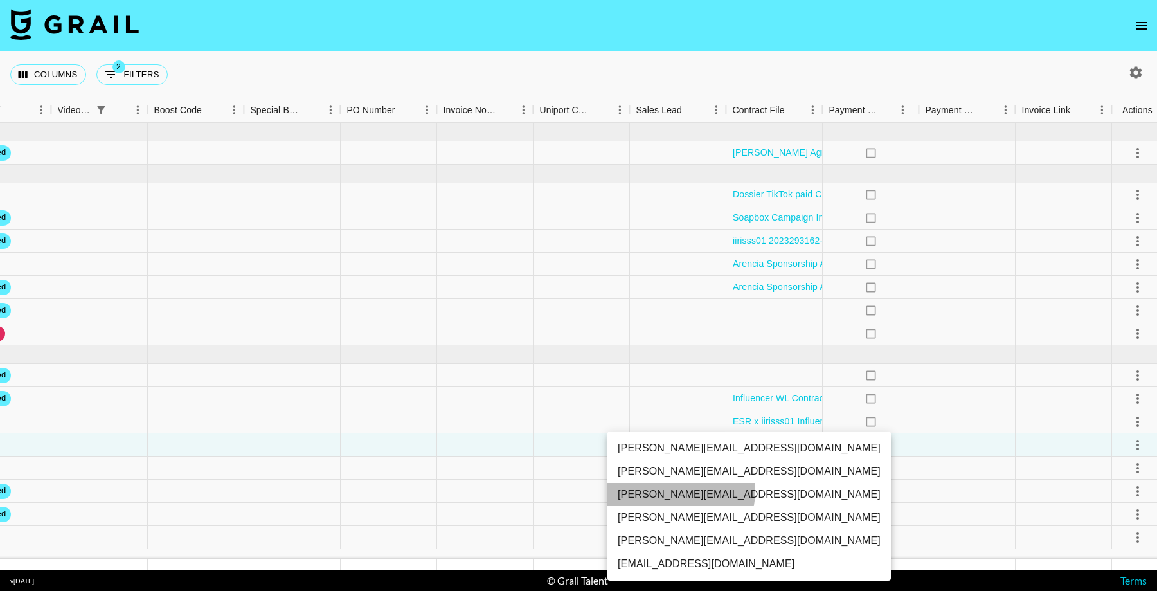
click at [680, 491] on li "[PERSON_NAME][EMAIL_ADDRESS][DOMAIN_NAME]" at bounding box center [748, 494] width 283 height 23
type input "TaPRXrkyKoNbUbK5tkgBmcBP1G52"
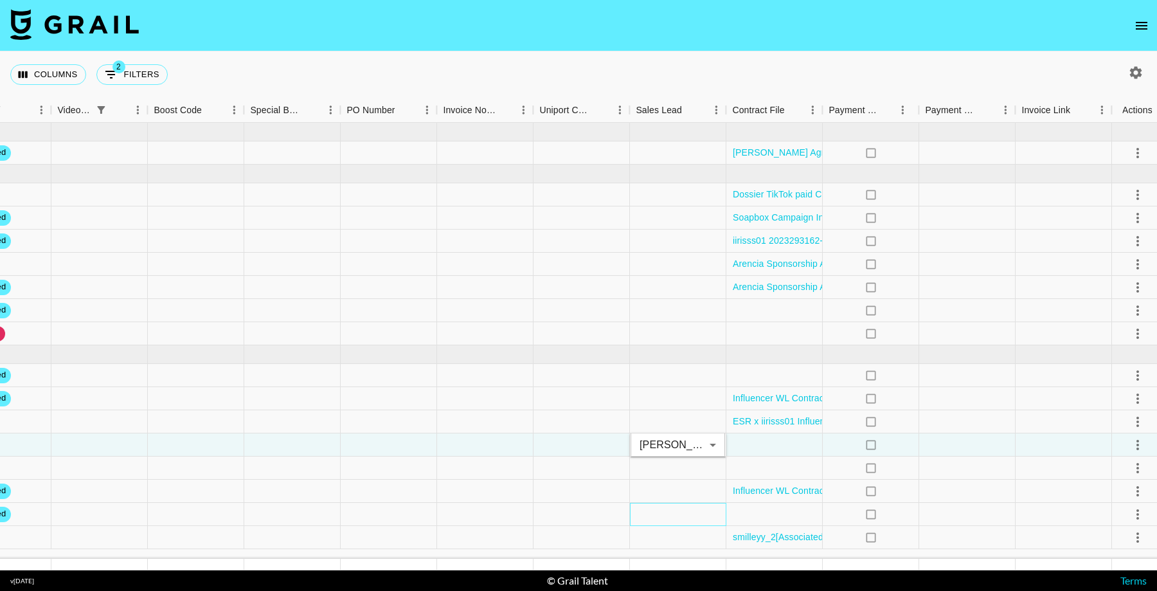
click at [675, 519] on div at bounding box center [678, 514] width 96 height 23
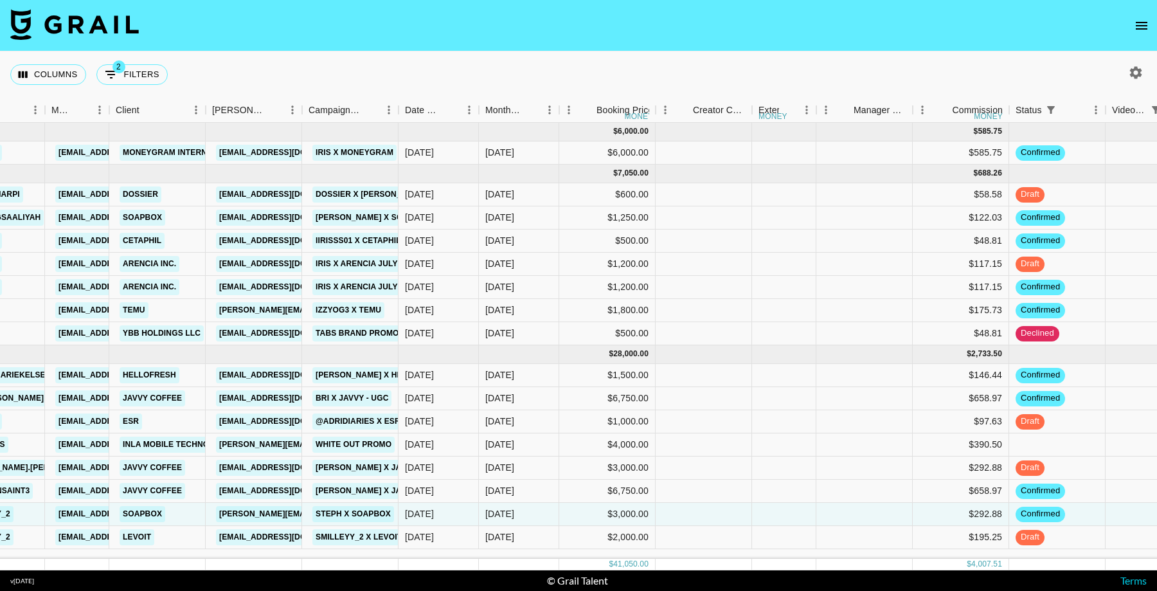
scroll to position [1, 0]
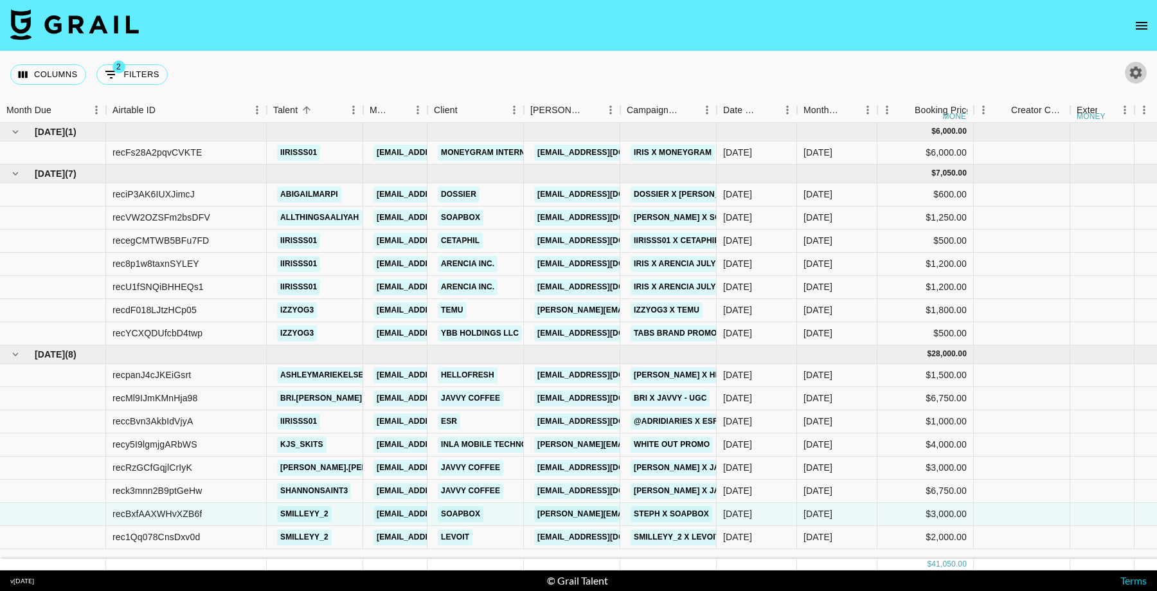
click at [1135, 75] on icon "button" at bounding box center [1135, 72] width 15 height 15
select select "[DATE]"
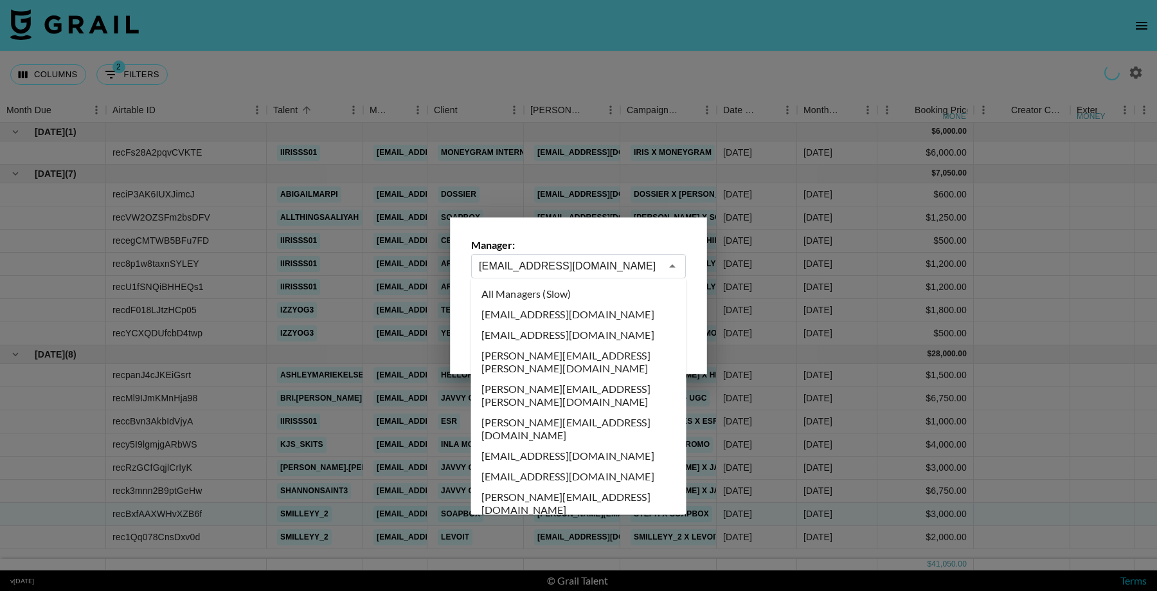
drag, startPoint x: 542, startPoint y: 264, endPoint x: 684, endPoint y: 347, distance: 165.0
click at [542, 264] on input "[EMAIL_ADDRESS][DOMAIN_NAME]" at bounding box center [570, 265] width 182 height 15
click at [576, 287] on li "All Managers (Slow)" at bounding box center [578, 293] width 215 height 21
type input "All Managers (Slow)"
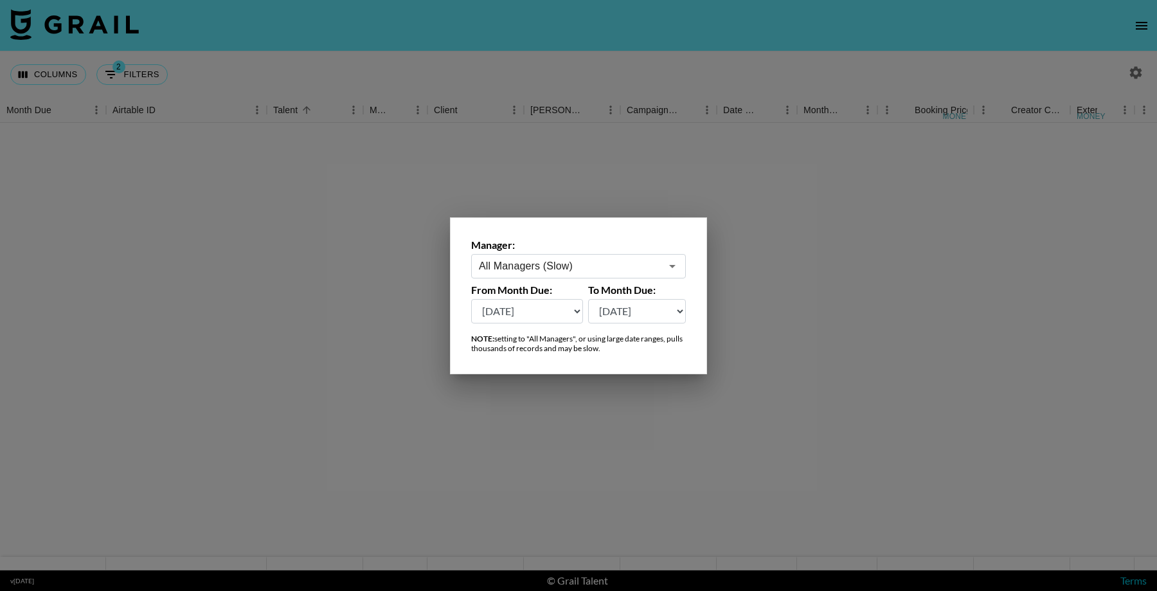
click at [544, 313] on select "[DATE] [DATE] '[DATE] May '[DATE] Mar '[DATE] Jan '[DATE] Nov '[DATE] Sep '[DAT…" at bounding box center [527, 311] width 112 height 24
select select "[DATE]"
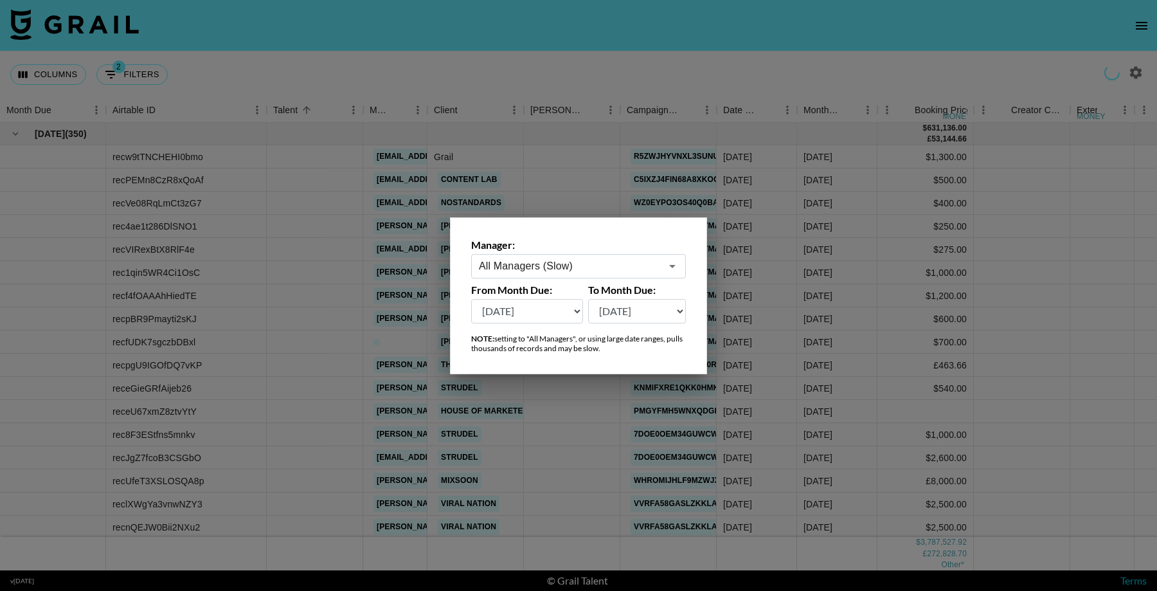
click at [296, 301] on div at bounding box center [578, 295] width 1157 height 591
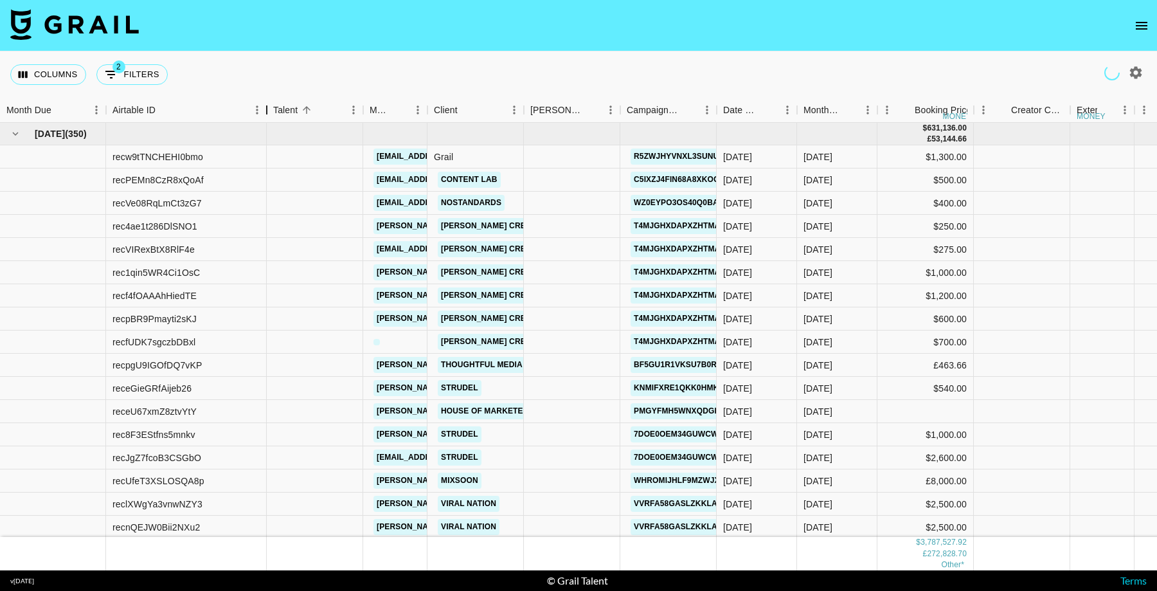
click at [264, 112] on div "Airtable ID" at bounding box center [266, 110] width 15 height 25
click at [257, 112] on icon "Menu" at bounding box center [257, 109] width 13 height 13
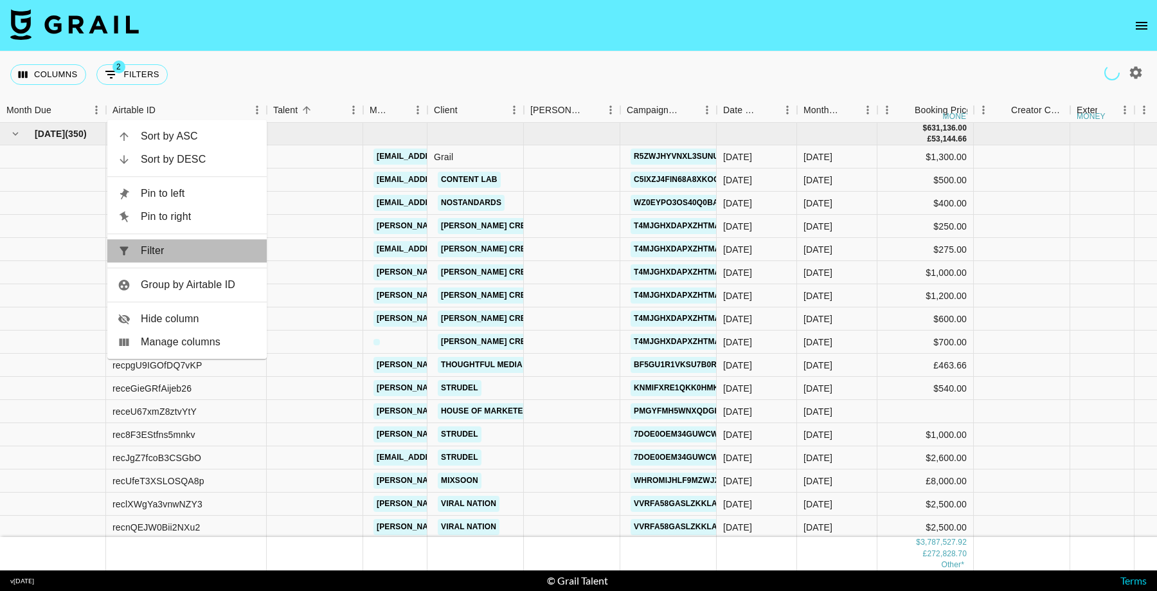
click at [227, 247] on span "Filter" at bounding box center [199, 250] width 116 height 15
select select "status"
select select "not"
select select "cancelled"
select select "videoLink"
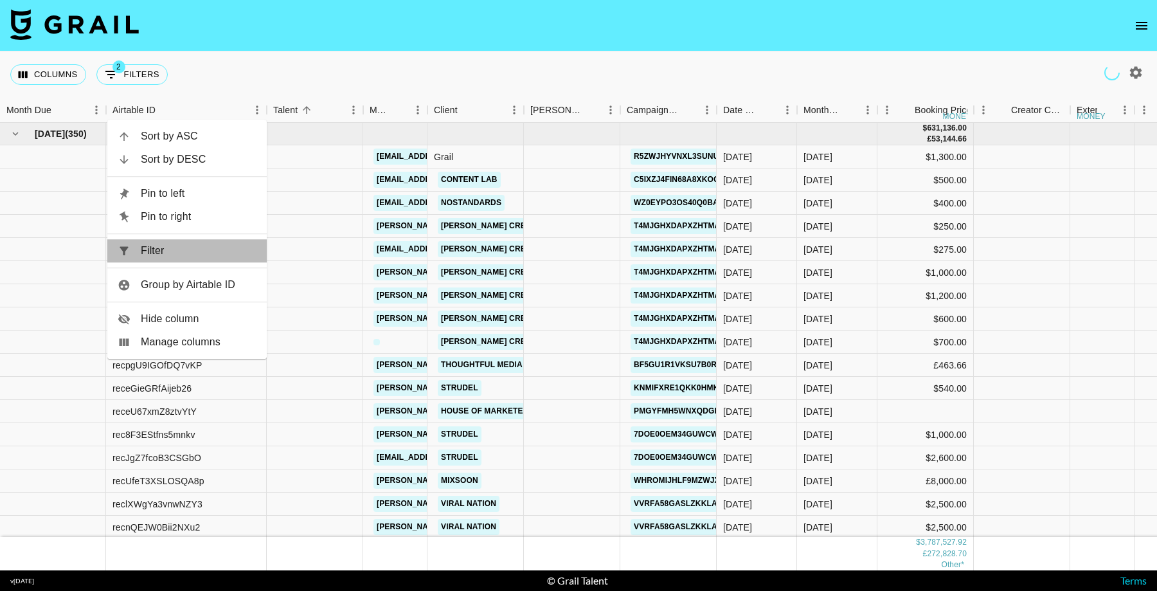
select select "isEmpty"
select select "airtableId"
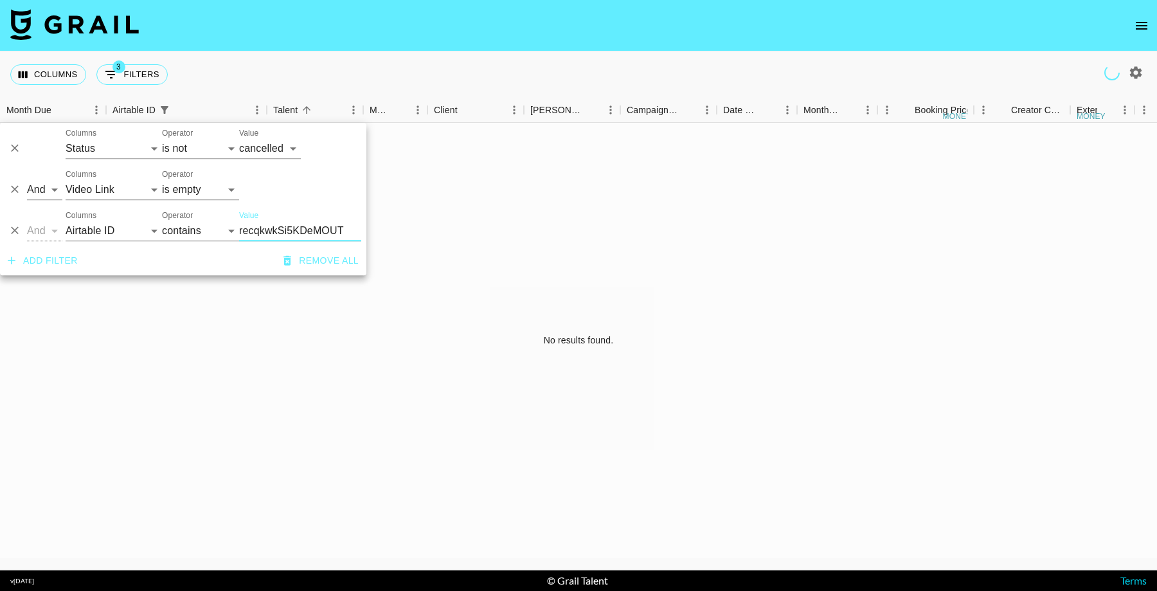
type input "recqkwkSi5KDeMOUT"
drag, startPoint x: 1139, startPoint y: 80, endPoint x: 587, endPoint y: 301, distance: 594.6
click at [1138, 80] on button "button" at bounding box center [1136, 73] width 22 height 22
click at [12, 143] on icon "Delete" at bounding box center [14, 148] width 13 height 13
click at [552, 257] on div "No results found." at bounding box center [578, 340] width 1157 height 435
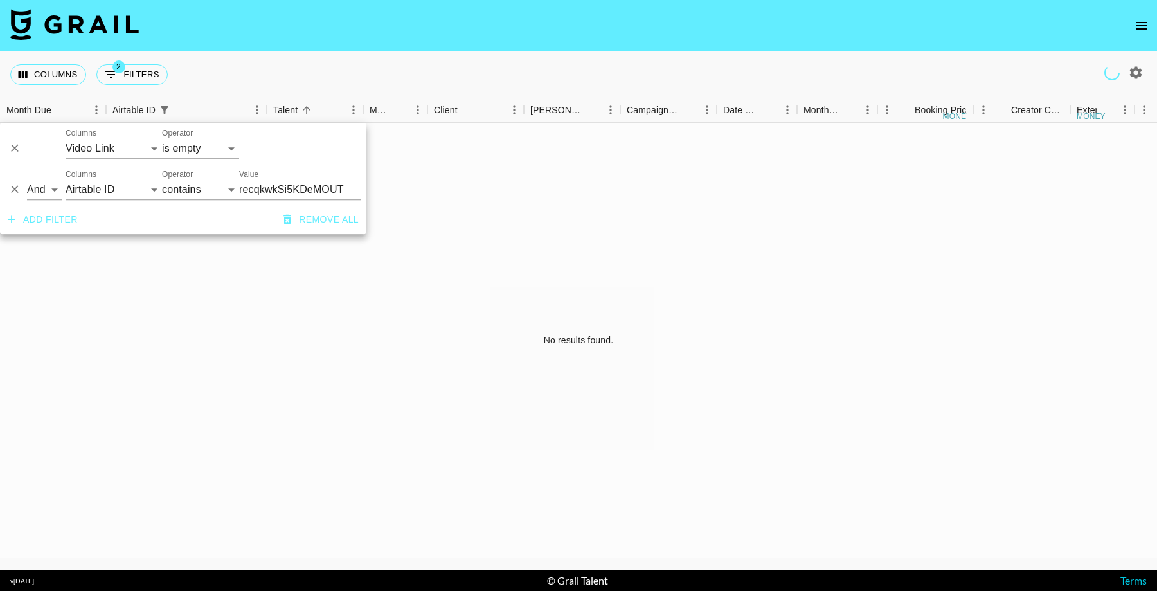
click at [105, 77] on icon "Show filters" at bounding box center [110, 74] width 15 height 15
select select "videoLink"
select select "isEmpty"
select select "airtableId"
click at [123, 75] on button "2 Filters" at bounding box center [131, 74] width 71 height 21
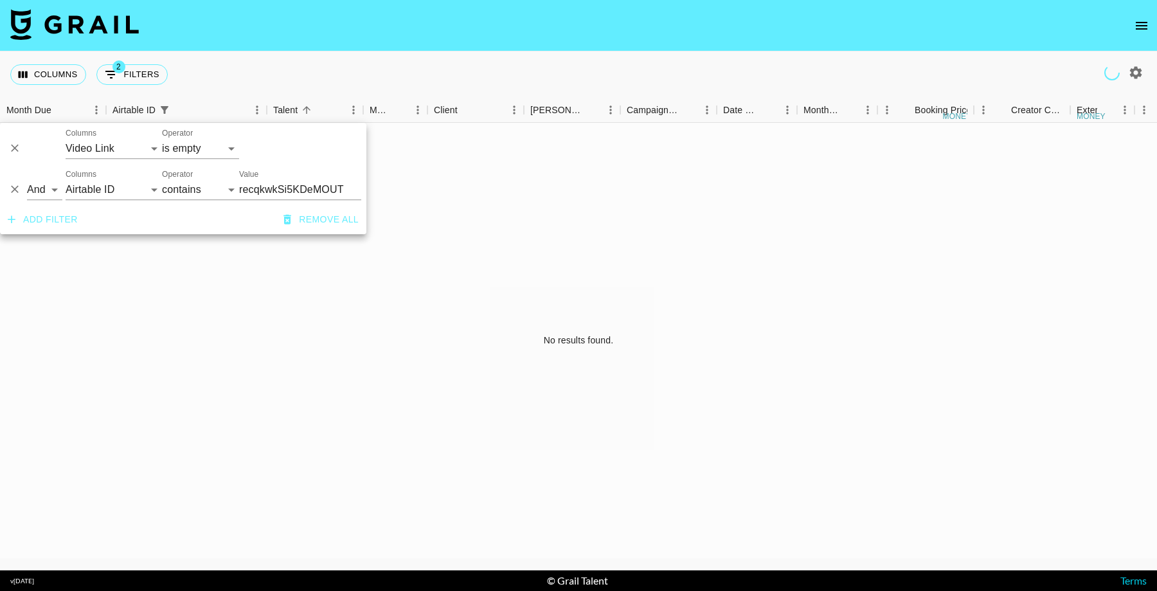
click at [15, 147] on icon "Delete" at bounding box center [15, 149] width 8 height 8
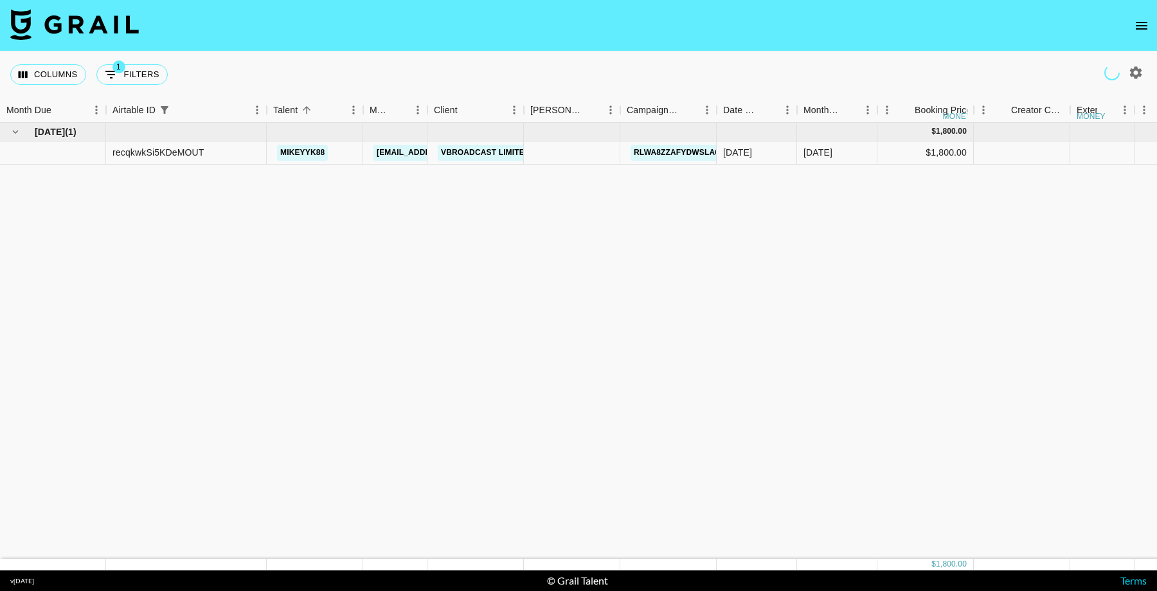
click at [1133, 74] on icon "button" at bounding box center [1136, 72] width 12 height 12
click at [1133, 77] on icon "button" at bounding box center [1135, 72] width 15 height 15
select select "[DATE]"
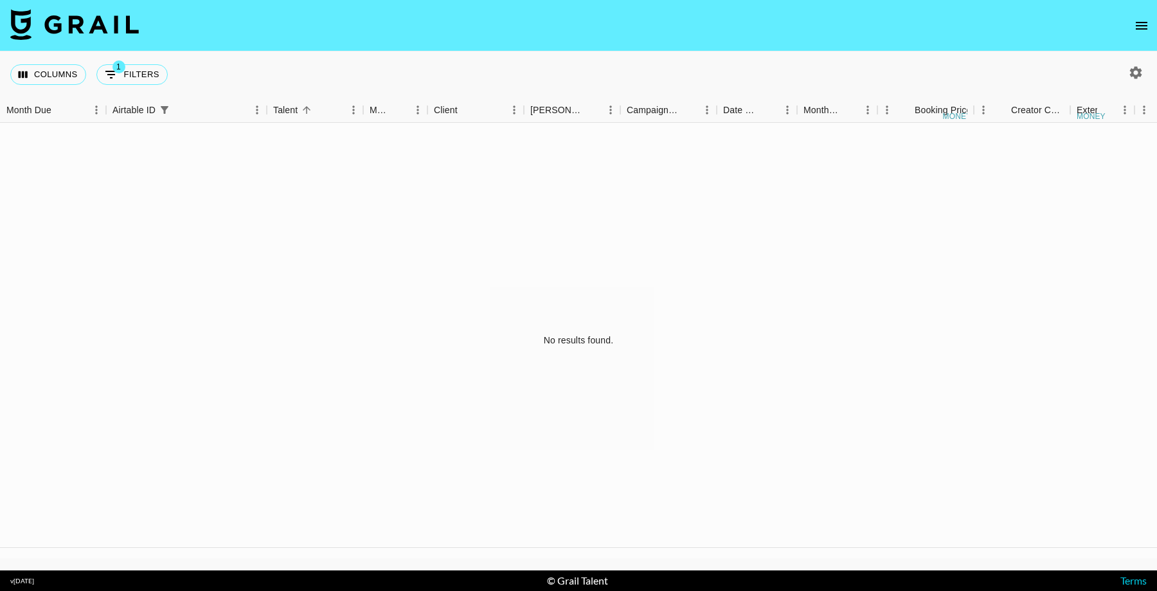
click at [1137, 74] on icon "button" at bounding box center [1136, 72] width 12 height 12
select select "[DATE]"
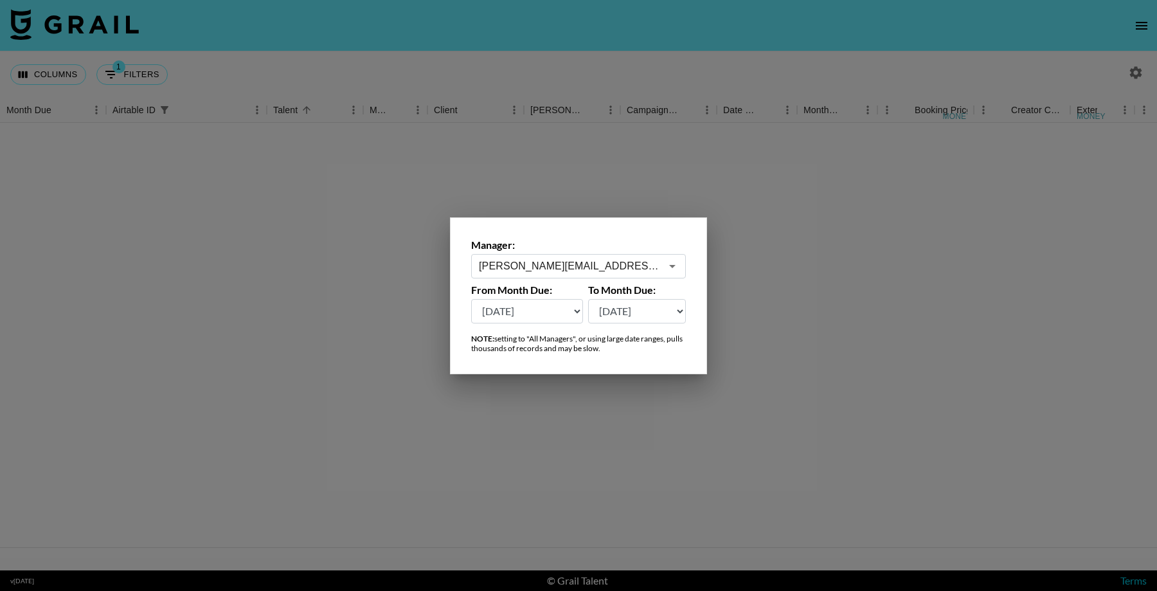
click at [603, 262] on input "[PERSON_NAME][EMAIL_ADDRESS][DOMAIN_NAME]" at bounding box center [570, 265] width 182 height 15
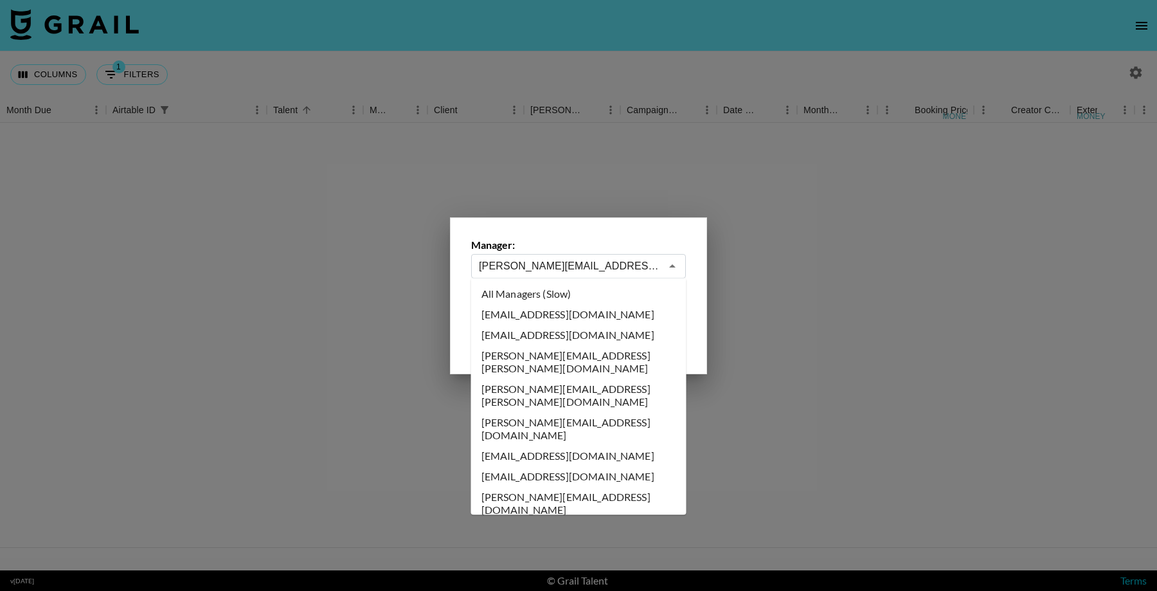
scroll to position [3180, 0]
click at [610, 262] on input "[PERSON_NAME][EMAIL_ADDRESS][DOMAIN_NAME]" at bounding box center [570, 265] width 182 height 15
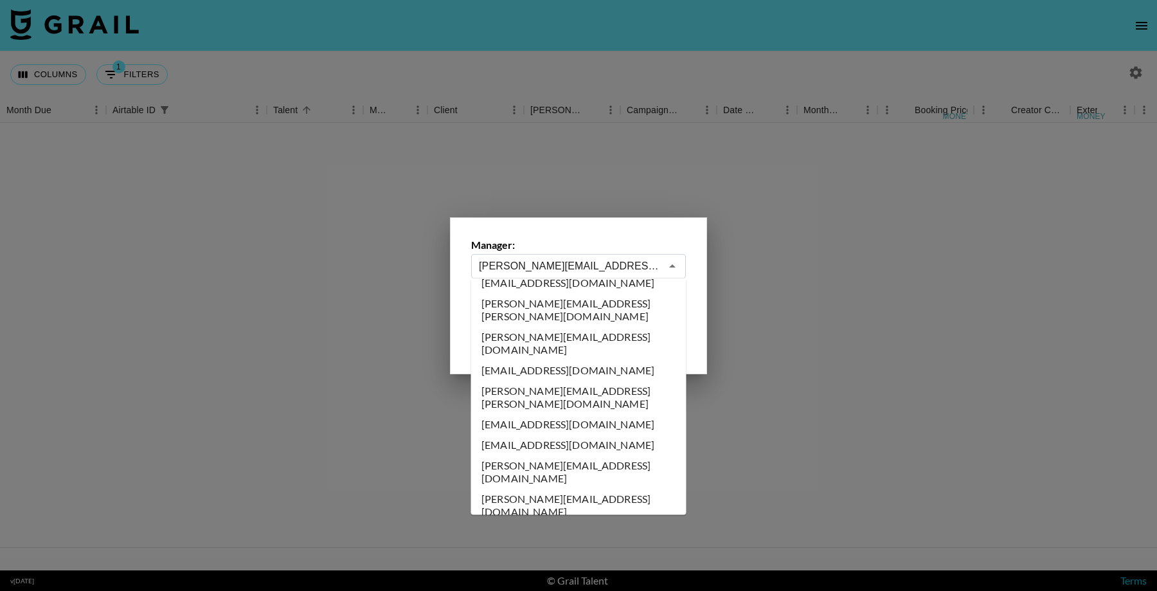
click at [610, 262] on input "[PERSON_NAME][EMAIL_ADDRESS][DOMAIN_NAME]" at bounding box center [570, 265] width 182 height 15
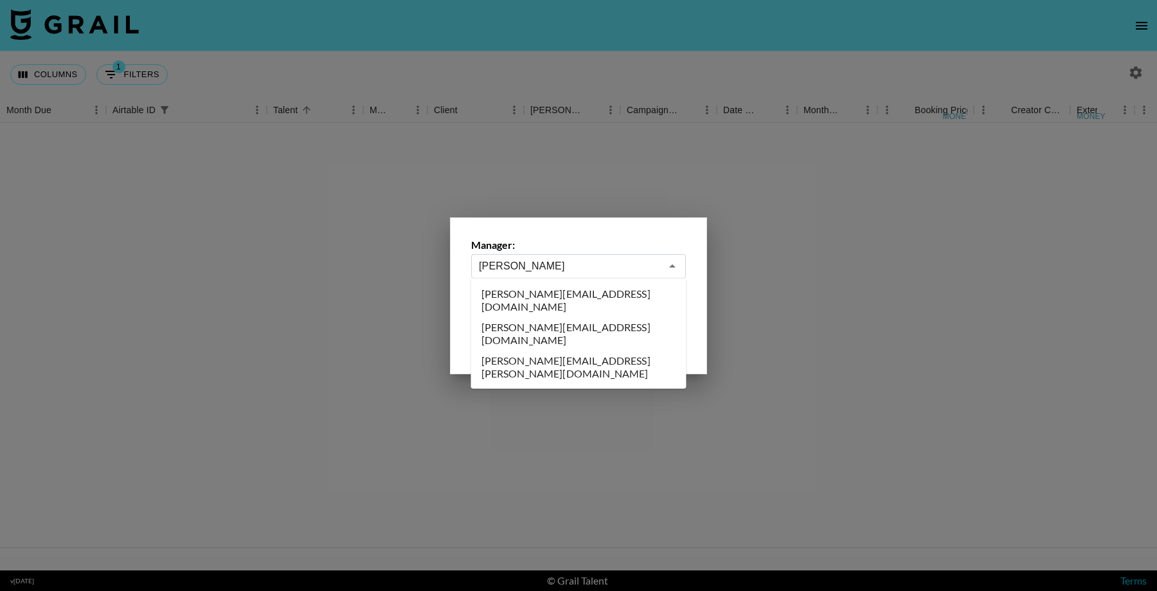
click at [585, 301] on li "[PERSON_NAME][EMAIL_ADDRESS][DOMAIN_NAME]" at bounding box center [578, 299] width 215 height 33
type input "[PERSON_NAME][EMAIL_ADDRESS][DOMAIN_NAME]"
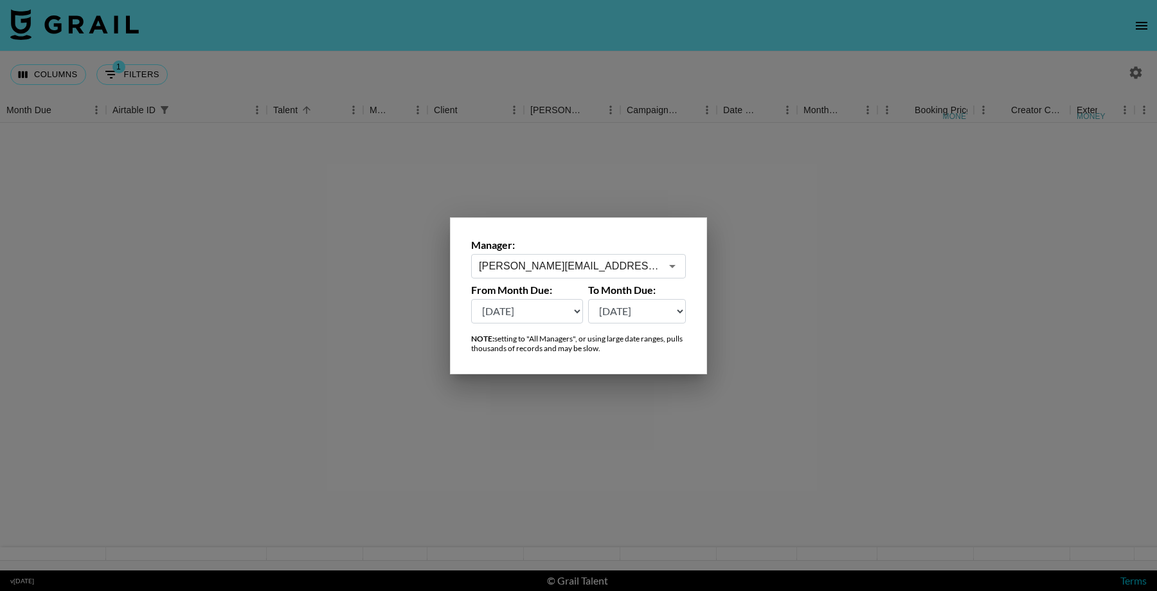
click at [932, 321] on div at bounding box center [578, 295] width 1157 height 591
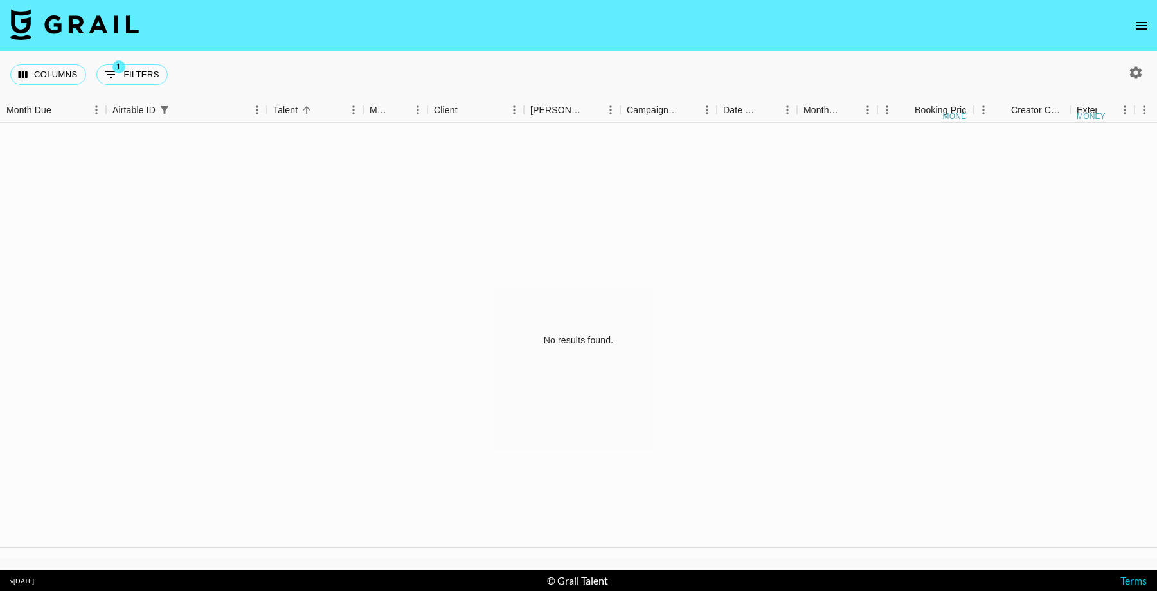
click at [1137, 74] on icon "button" at bounding box center [1136, 72] width 12 height 12
select select "[DATE]"
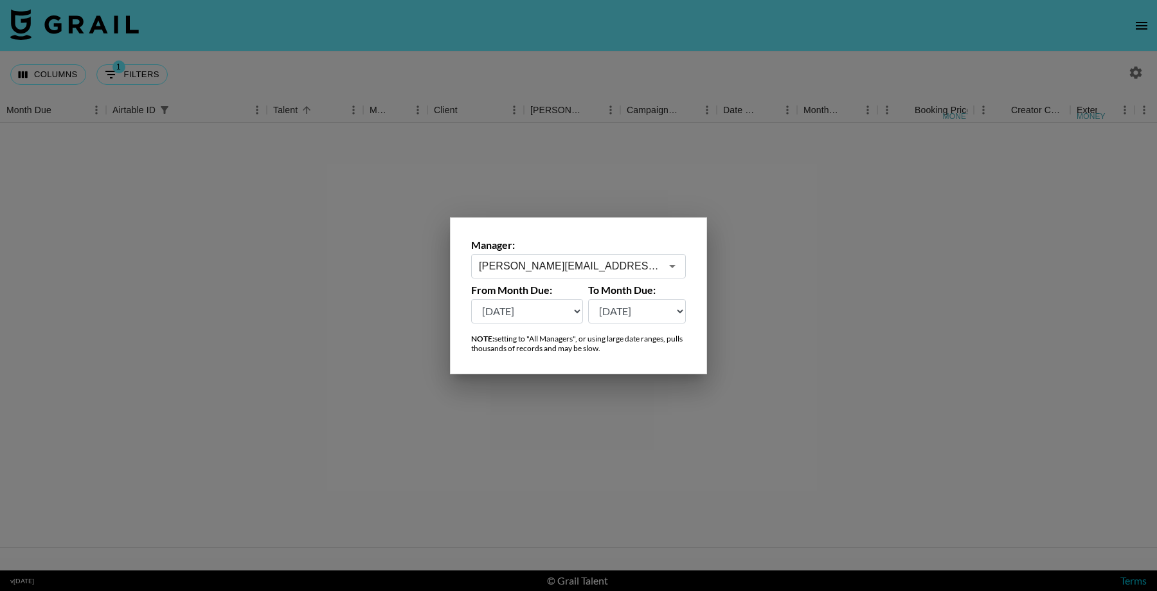
click at [897, 263] on div at bounding box center [578, 295] width 1157 height 591
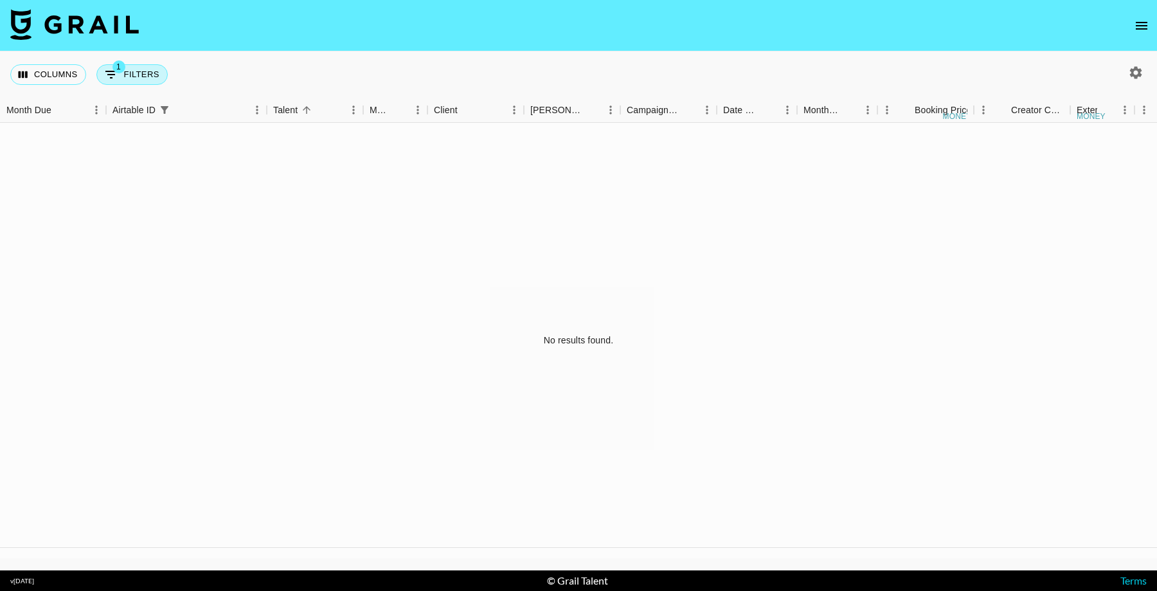
click at [141, 80] on button "1 Filters" at bounding box center [131, 74] width 71 height 21
select select "airtableId"
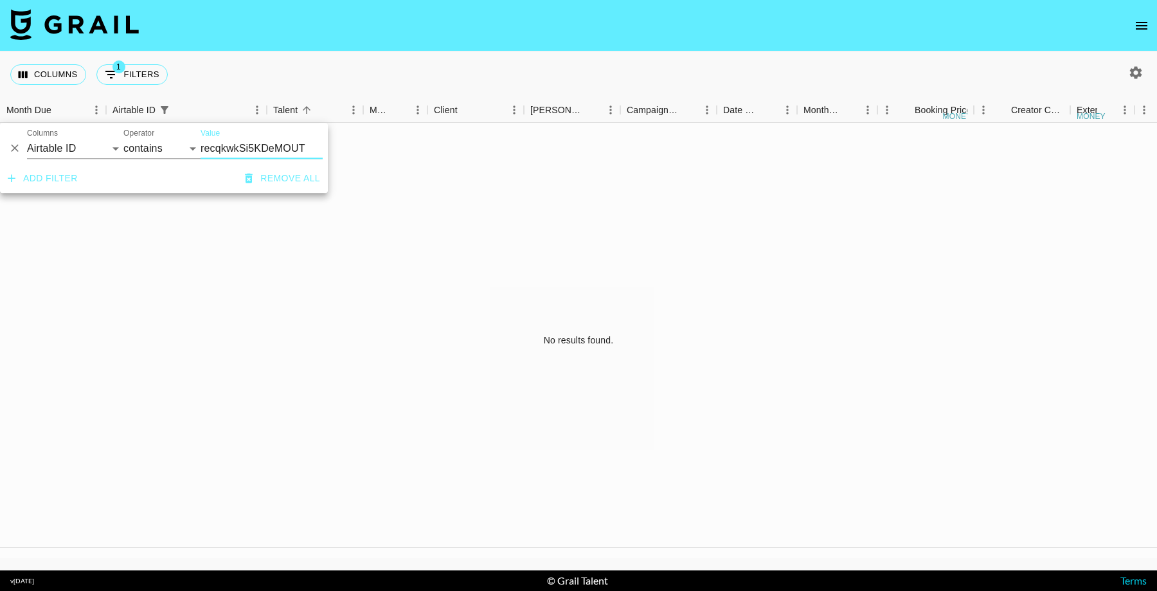
click at [19, 150] on icon "Delete" at bounding box center [14, 148] width 13 height 13
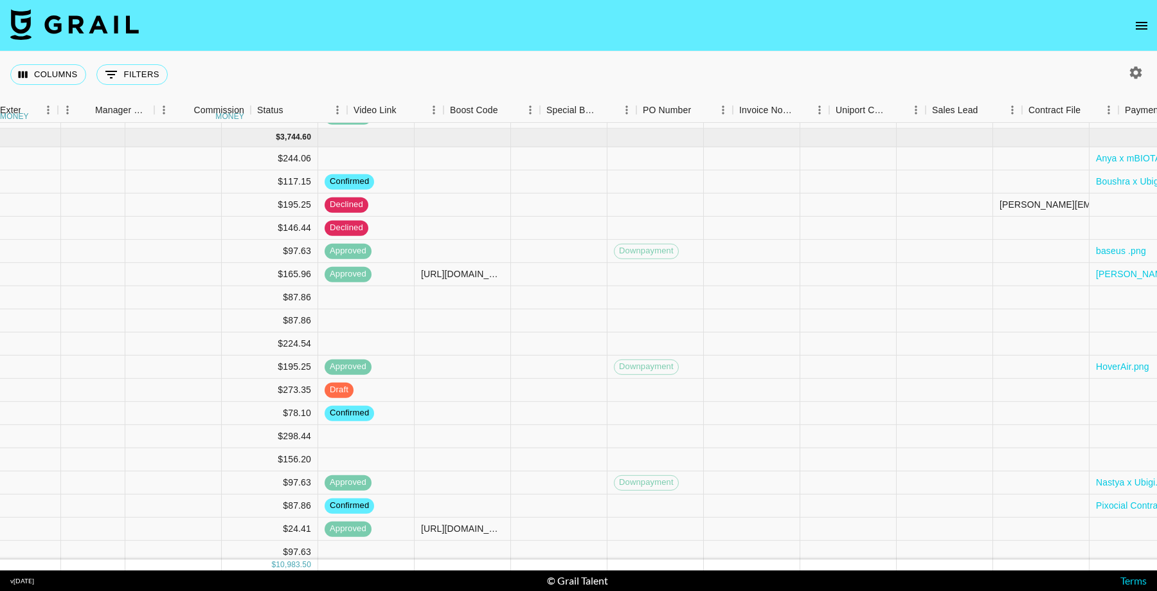
scroll to position [1114, 1390]
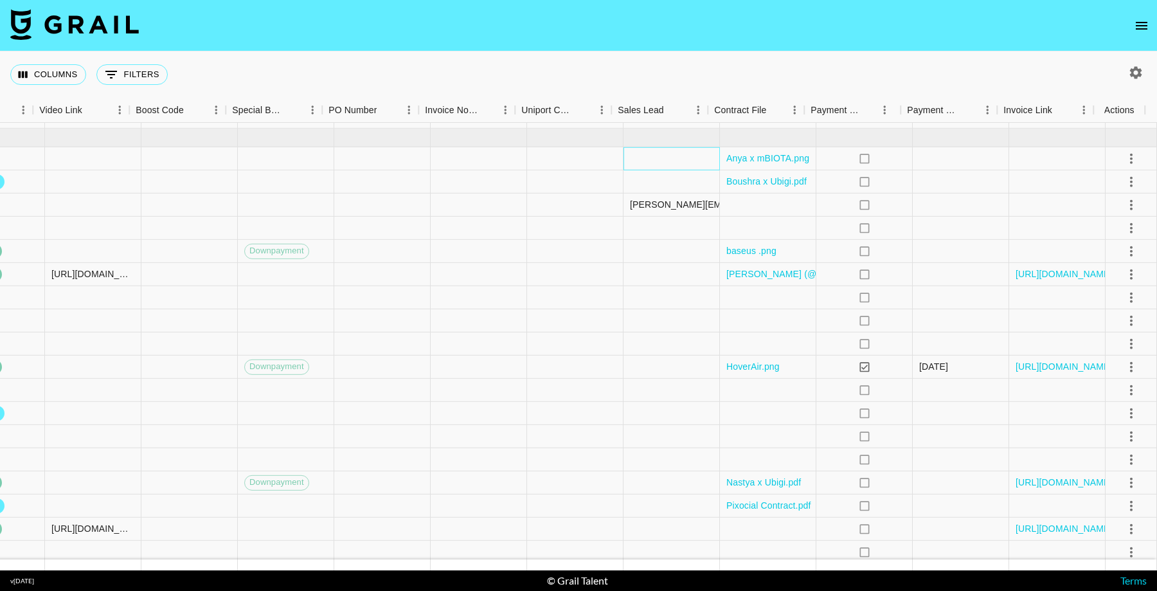
click at [629, 160] on div at bounding box center [671, 158] width 96 height 23
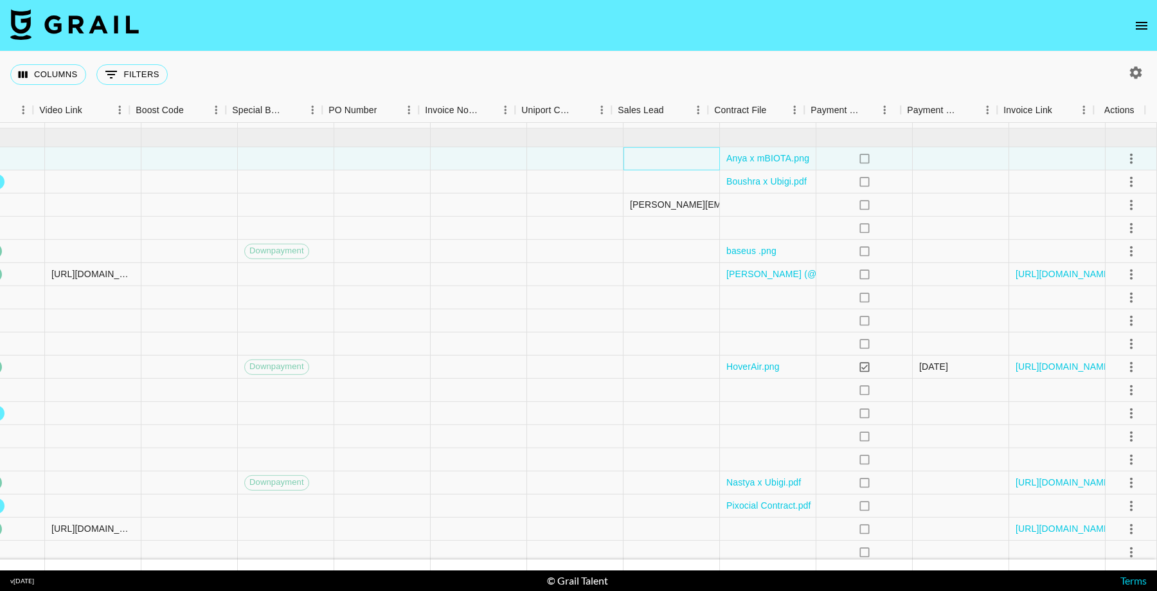
click at [629, 160] on div at bounding box center [671, 158] width 96 height 23
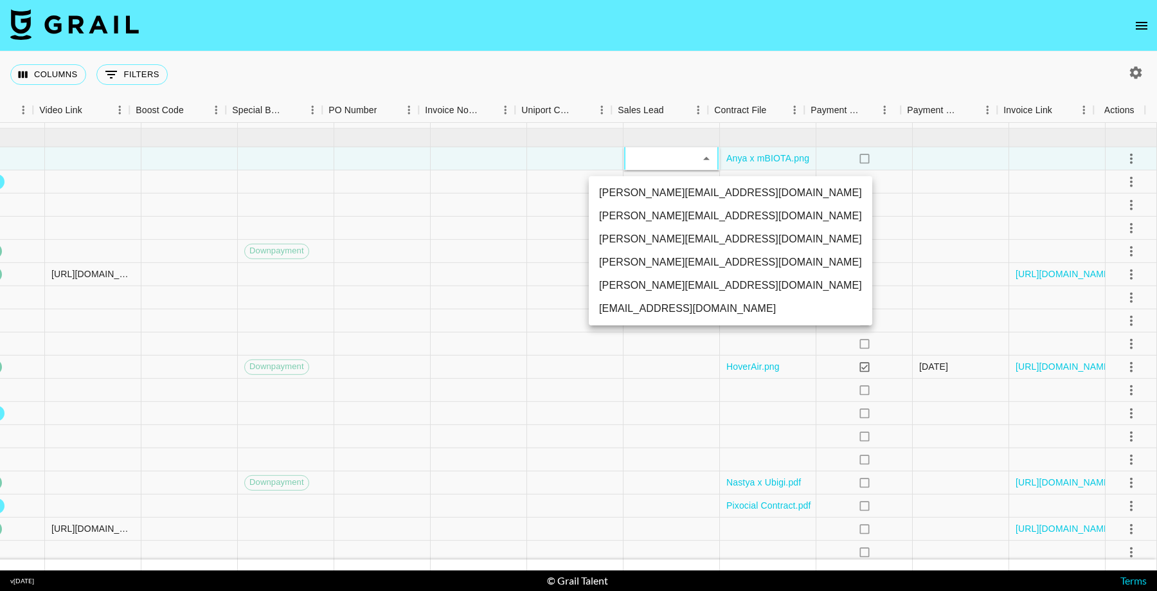
click at [646, 242] on li "[PERSON_NAME][EMAIL_ADDRESS][DOMAIN_NAME]" at bounding box center [730, 238] width 283 height 23
type input "TaPRXrkyKoNbUbK5tkgBmcBP1G52"
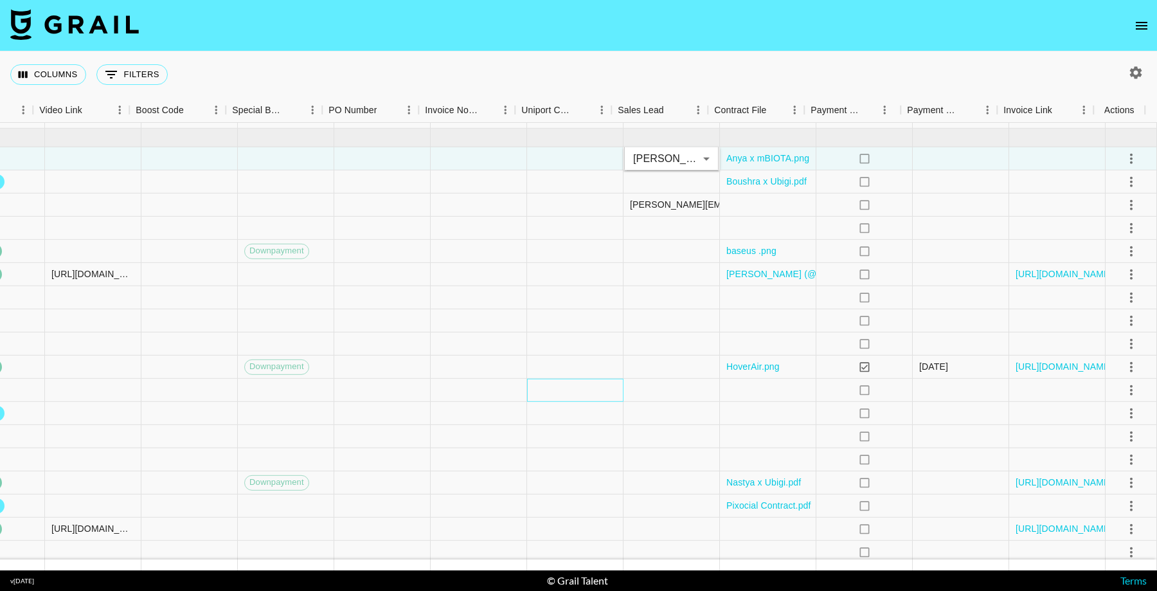
click at [603, 380] on div at bounding box center [575, 389] width 96 height 23
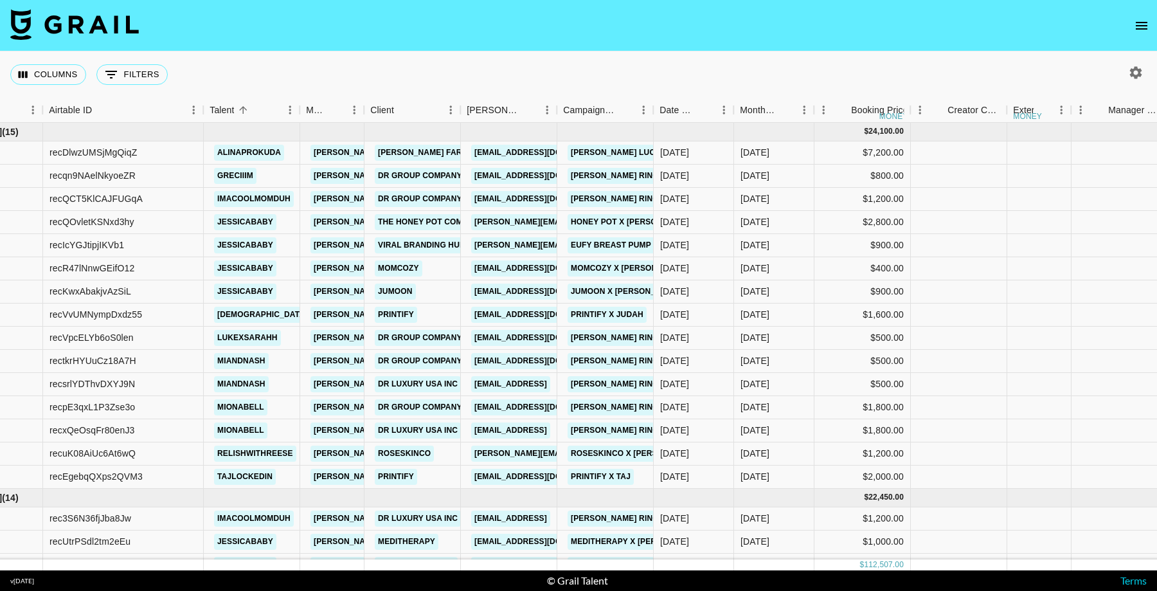
scroll to position [0, 0]
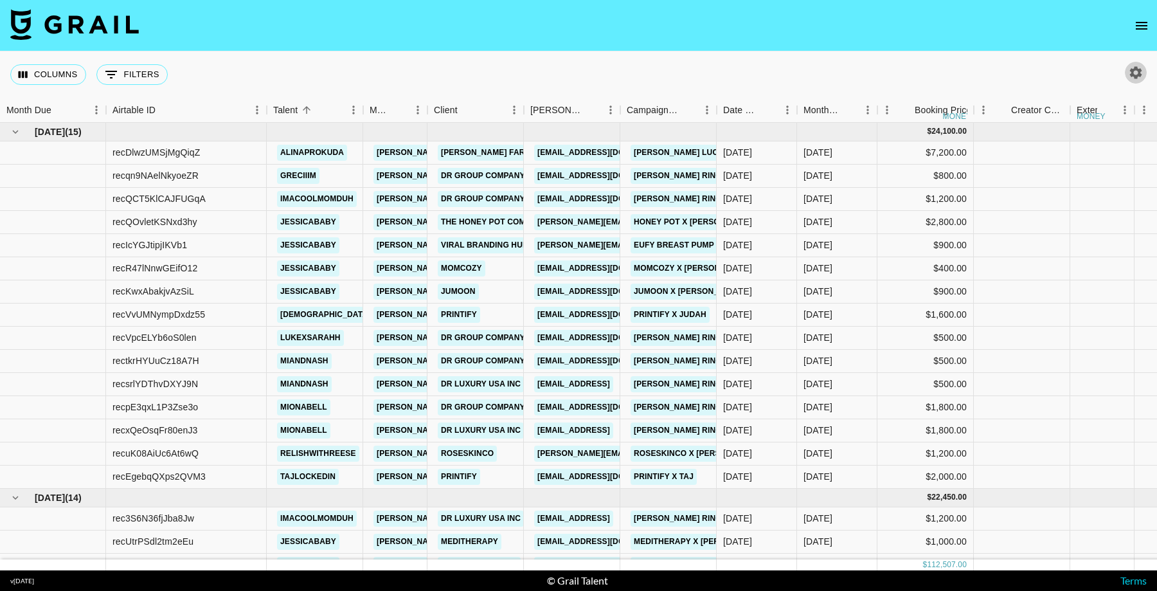
click at [1135, 70] on icon "button" at bounding box center [1136, 72] width 12 height 12
select select "[DATE]"
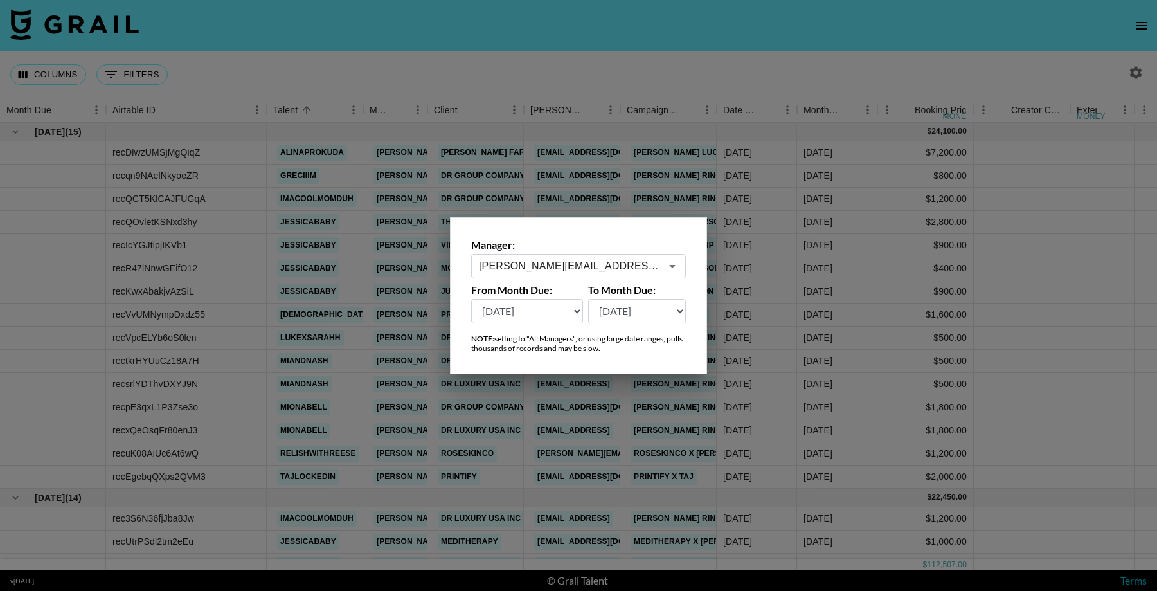
click at [572, 276] on div "[PERSON_NAME][EMAIL_ADDRESS][DOMAIN_NAME] ​" at bounding box center [578, 266] width 215 height 24
click at [625, 284] on li "[PERSON_NAME][EMAIL_ADDRESS][DOMAIN_NAME]" at bounding box center [578, 299] width 215 height 33
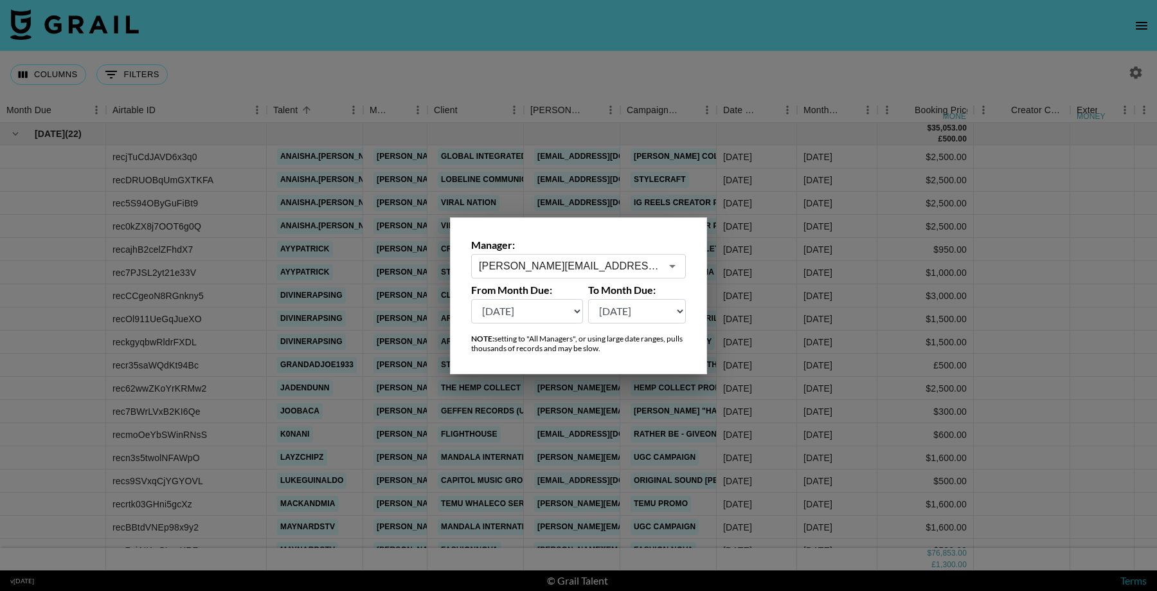
type input "[PERSON_NAME][EMAIL_ADDRESS][DOMAIN_NAME]"
click at [535, 317] on select "[DATE] [DATE] '[DATE] May '[DATE] Mar '[DATE] Jan '[DATE] Nov '[DATE] Sep '[DAT…" at bounding box center [527, 311] width 112 height 24
click at [510, 312] on select "[DATE] [DATE] '[DATE] May '[DATE] Mar '[DATE] Jan '[DATE] Nov '[DATE] Sep '[DAT…" at bounding box center [527, 311] width 112 height 24
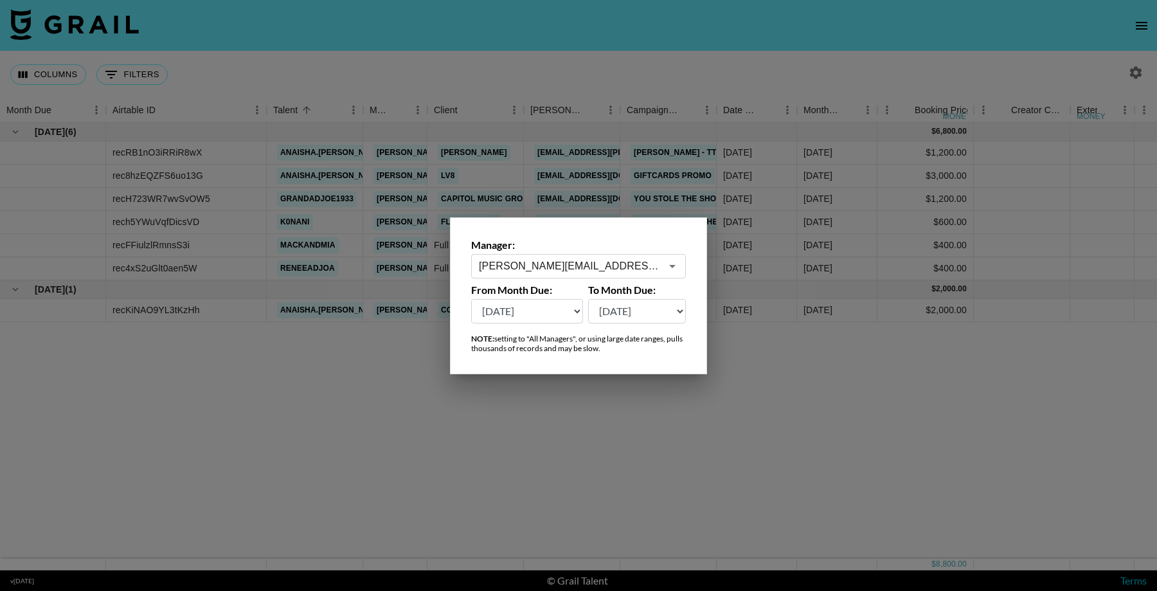
click at [521, 319] on select "[DATE] [DATE] '[DATE] May '[DATE] Mar '[DATE] Jan '[DATE] Nov '[DATE] Sep '[DAT…" at bounding box center [527, 311] width 112 height 24
select select "[DATE]"
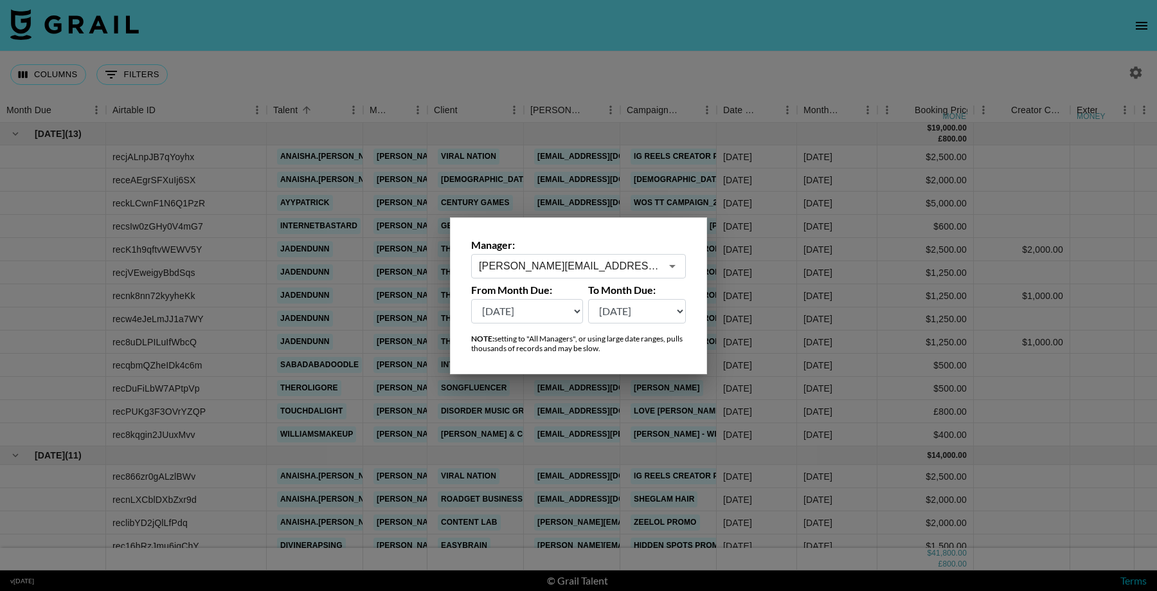
click at [892, 421] on div at bounding box center [578, 295] width 1157 height 591
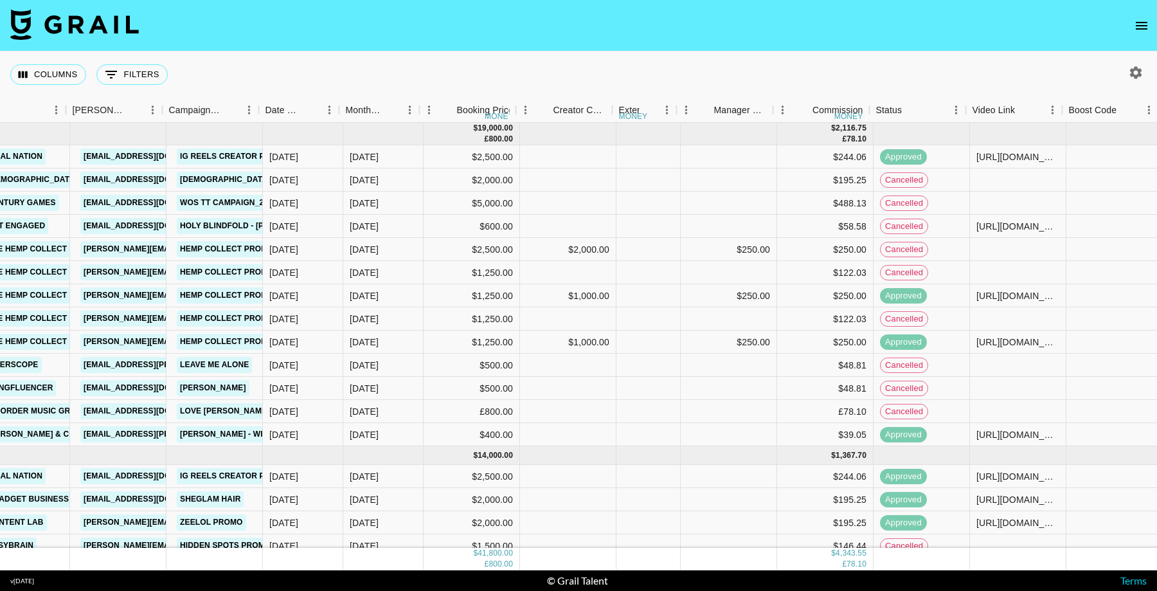
scroll to position [0, 458]
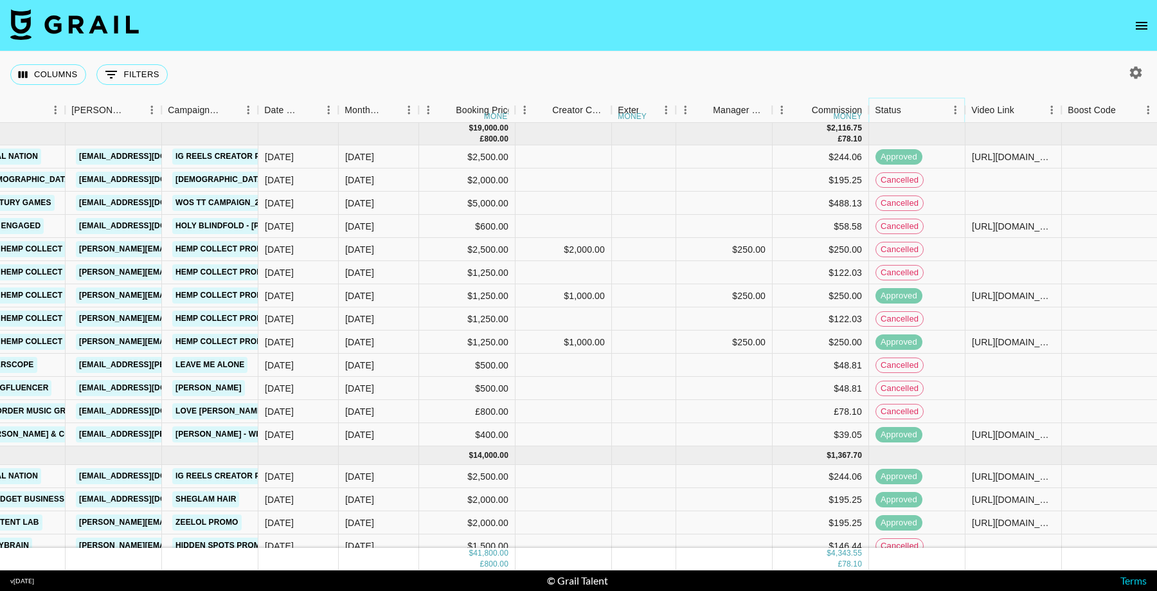
click at [954, 107] on icon "Menu" at bounding box center [954, 109] width 13 height 13
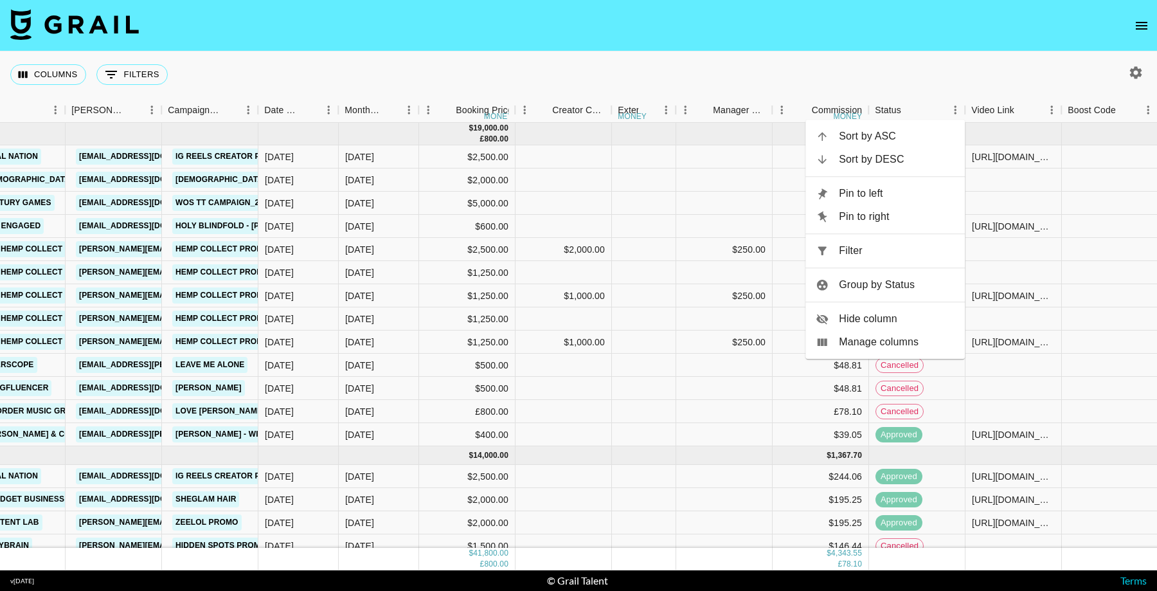
click at [870, 245] on span "Filter" at bounding box center [897, 250] width 116 height 15
select select "status"
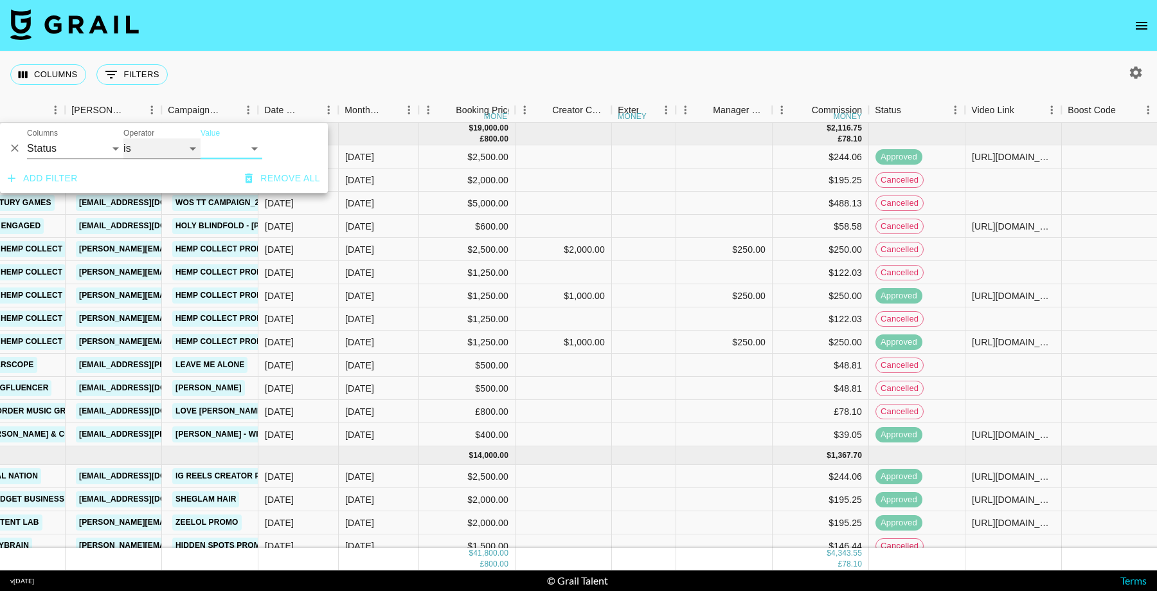
click at [148, 152] on select "is is not is any of is not any of" at bounding box center [161, 148] width 77 height 21
select select "not"
drag, startPoint x: 148, startPoint y: 152, endPoint x: 215, endPoint y: 147, distance: 67.1
click at [215, 147] on select "confirmed declined draft posted approved cancelled badDebt" at bounding box center [231, 148] width 62 height 21
select select "cancelled"
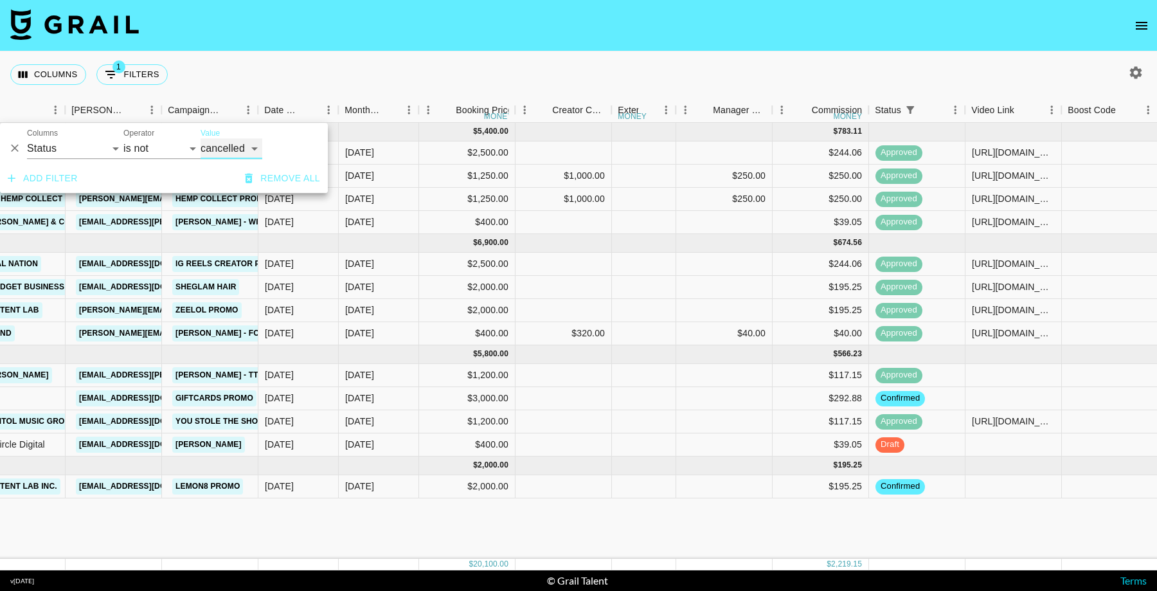
click at [1055, 109] on div "Video Link" at bounding box center [1060, 110] width 15 height 25
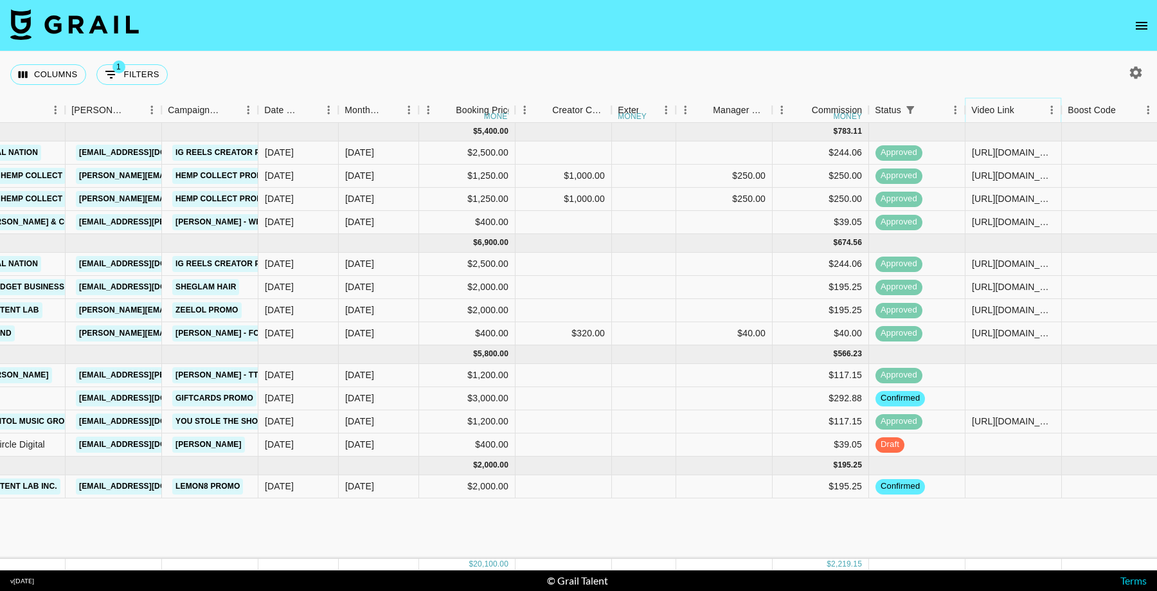
click at [1052, 109] on icon "Menu" at bounding box center [1051, 109] width 13 height 13
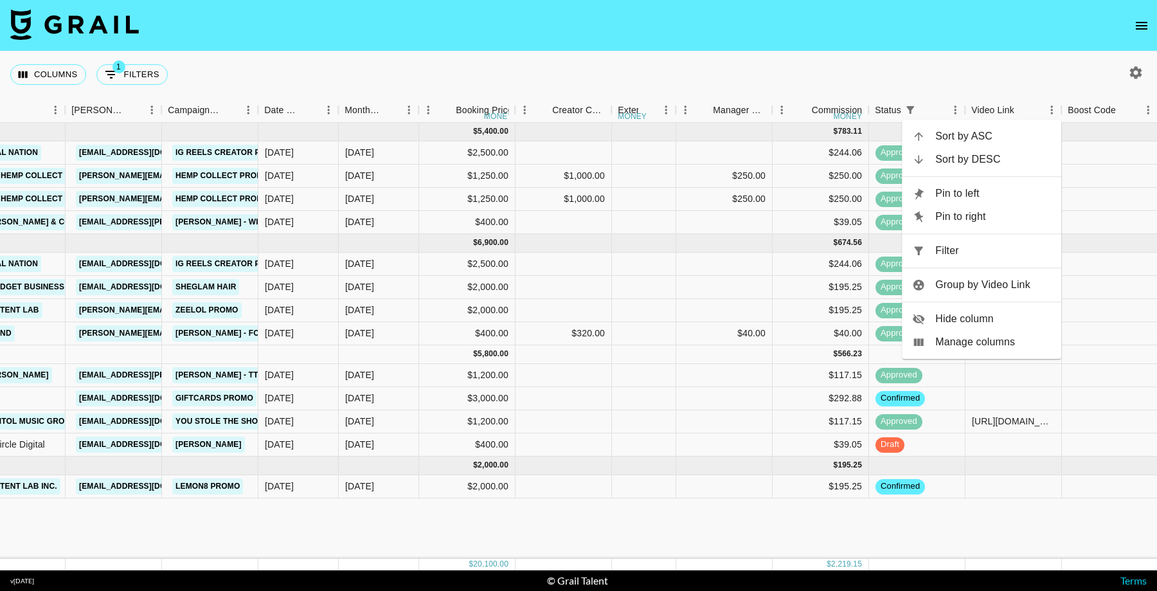
click at [966, 245] on span "Filter" at bounding box center [993, 250] width 116 height 15
select select "status"
select select "not"
select select "cancelled"
select select "videoLink"
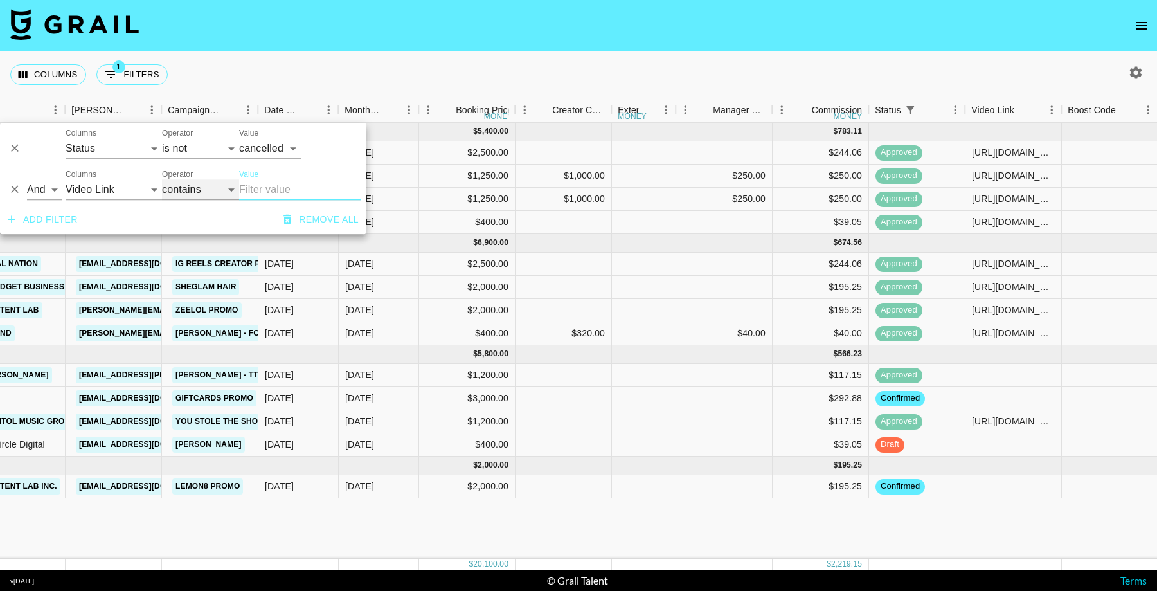
click at [194, 189] on select "contains equals starts with ends with is empty is not empty is any of" at bounding box center [200, 189] width 77 height 21
select select "isEmpty"
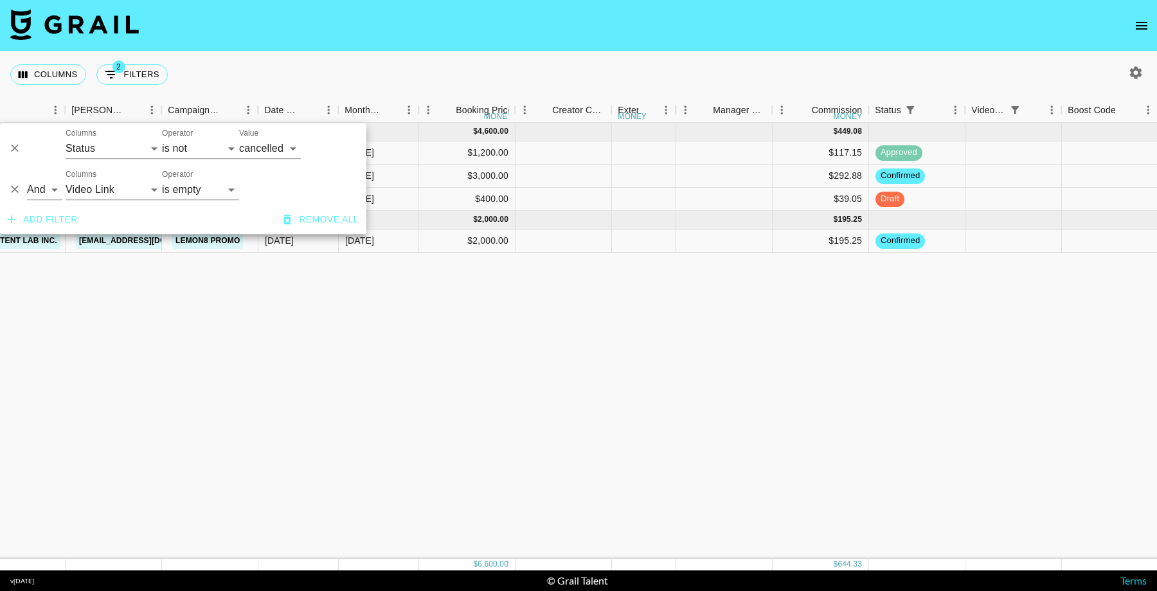
click at [919, 465] on div "[DATE] ( 3 ) $ 4,600.00 $ 449.08 recRB1nO3iRRiR8wX anaisha.torres [EMAIL_ADDRES…" at bounding box center [809, 341] width 2535 height 436
